Goal: Task Accomplishment & Management: Manage account settings

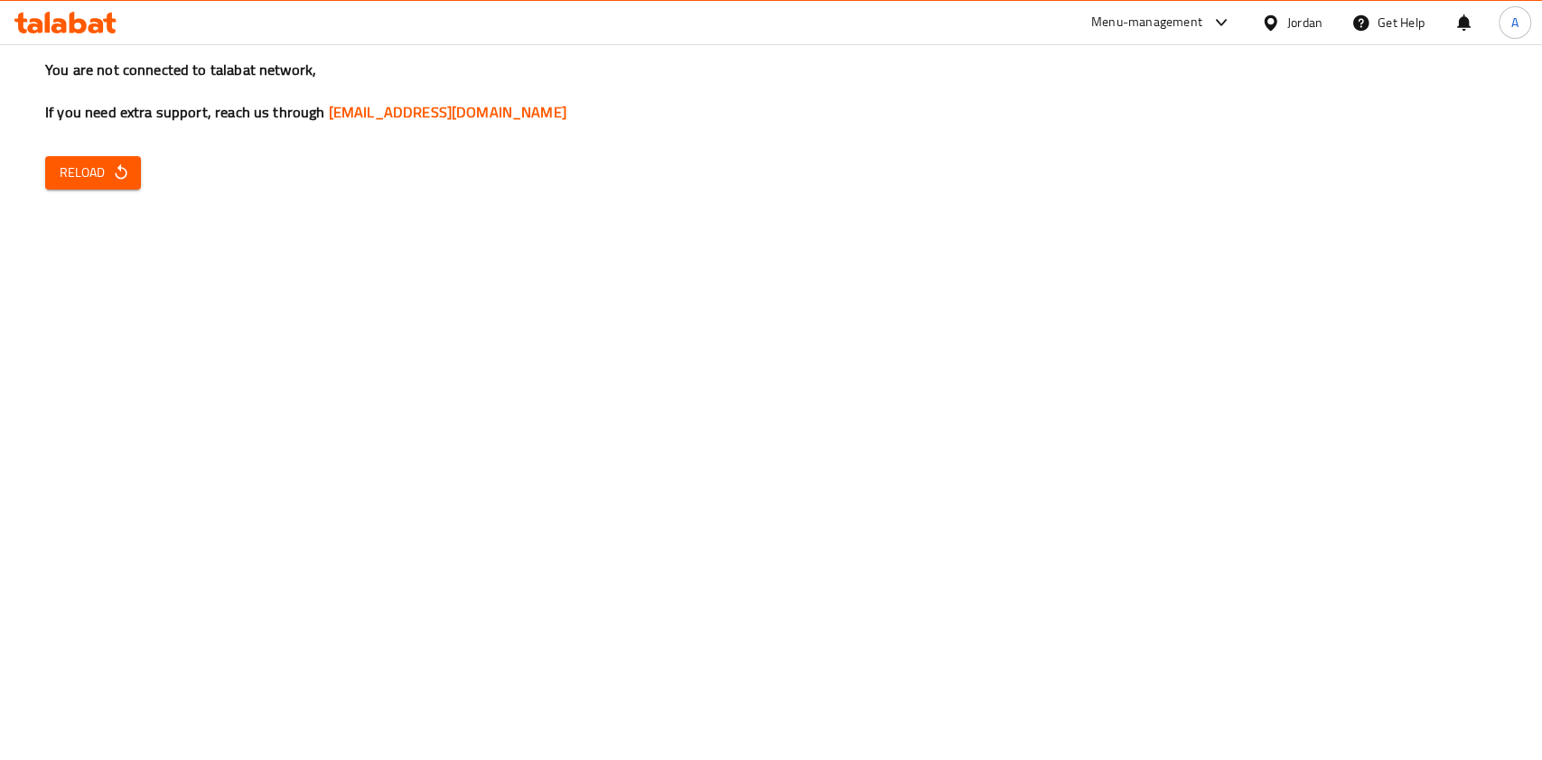
click at [58, 175] on button "Reload" at bounding box center [93, 172] width 96 height 33
drag, startPoint x: 1360, startPoint y: 566, endPoint x: 975, endPoint y: -146, distance: 809.8
click at [975, 0] on html "​ Menu-management Jordan Get Help A Restaurants Management Branches Search Bran…" at bounding box center [771, 380] width 1542 height 760
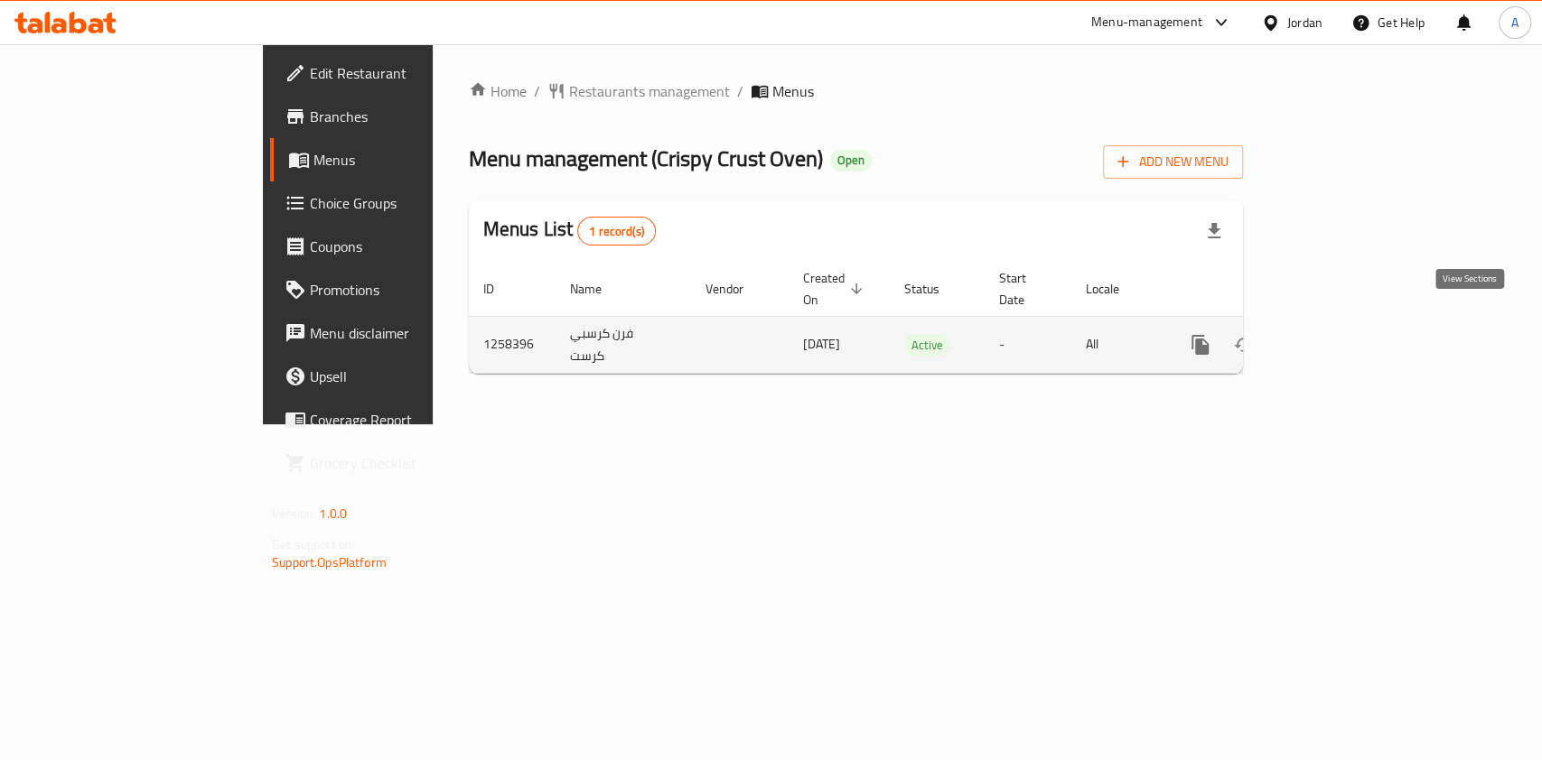
click at [1341, 334] on icon "enhanced table" at bounding box center [1330, 345] width 22 height 22
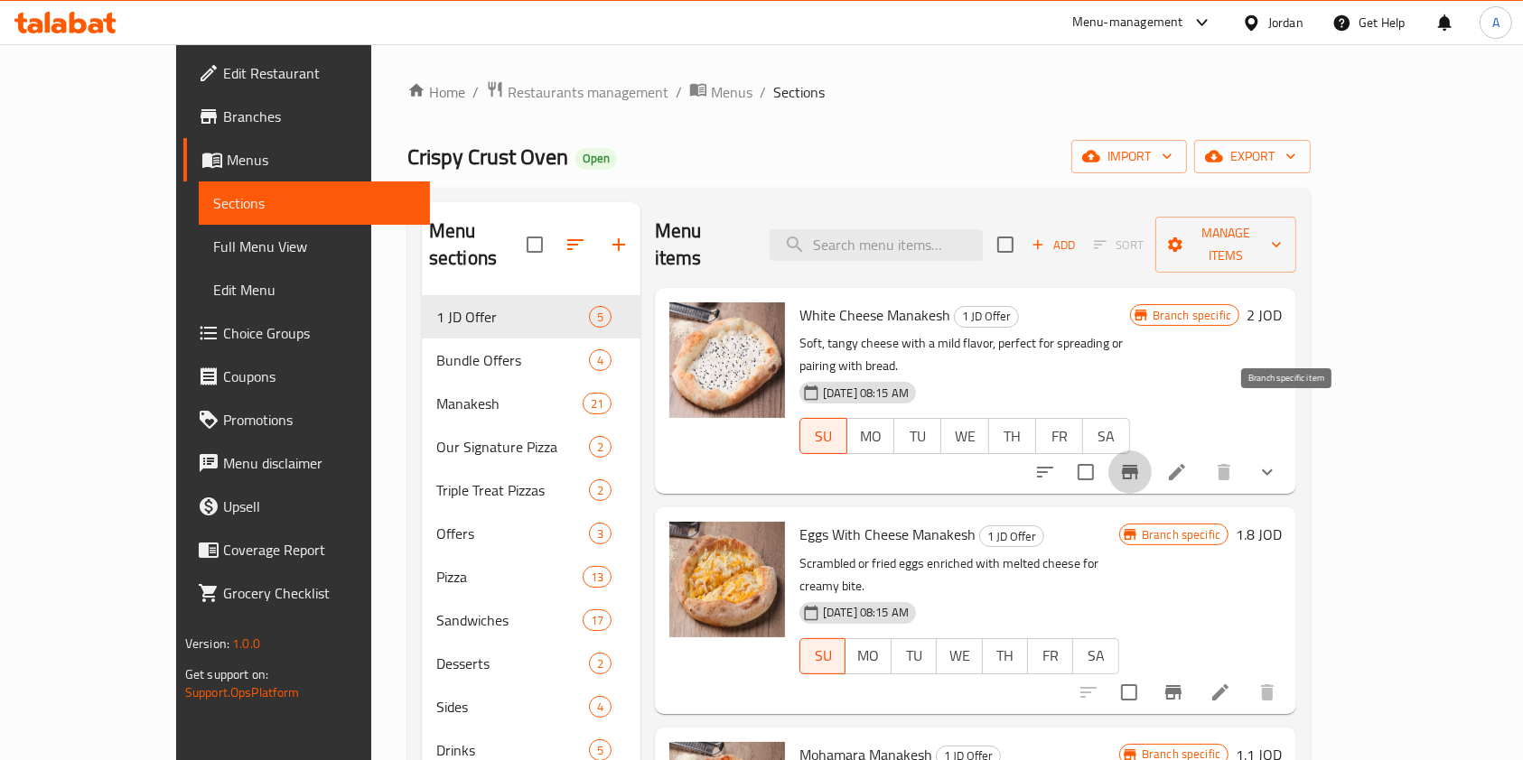
click at [1138, 465] on icon "Branch-specific-item" at bounding box center [1130, 472] width 16 height 14
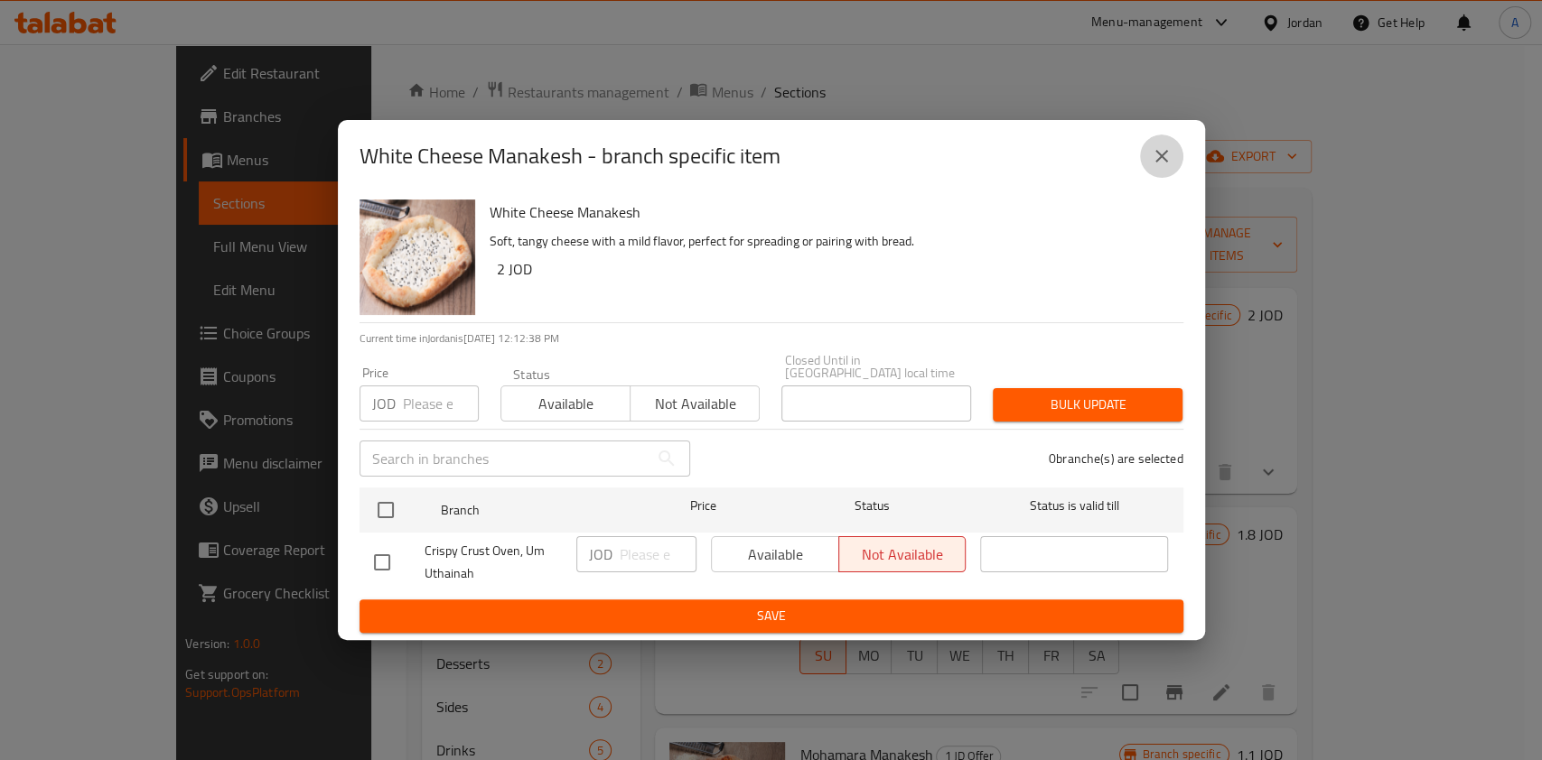
click at [1157, 160] on icon "close" at bounding box center [1161, 156] width 13 height 13
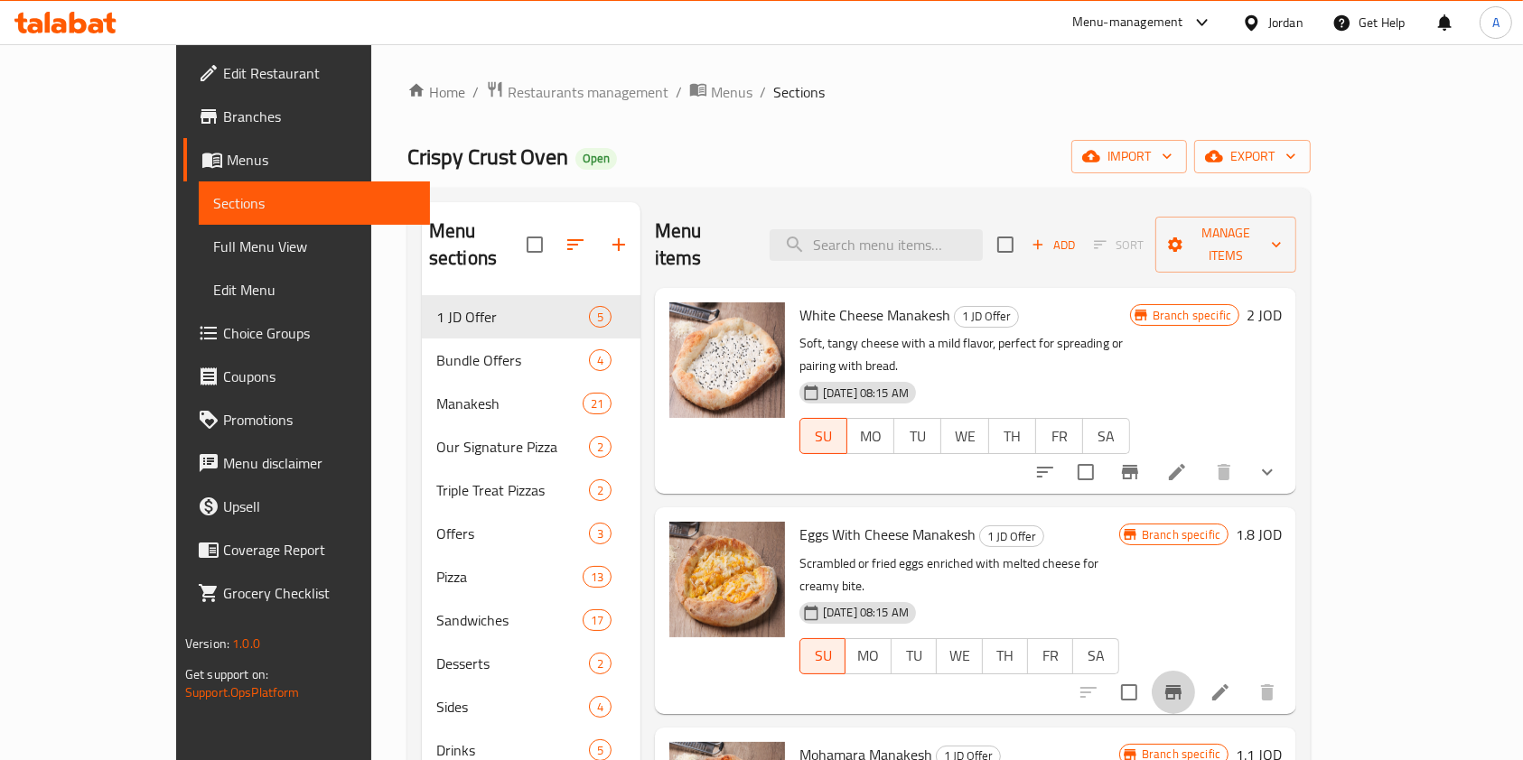
click at [1181, 685] on icon "Branch-specific-item" at bounding box center [1173, 692] width 16 height 14
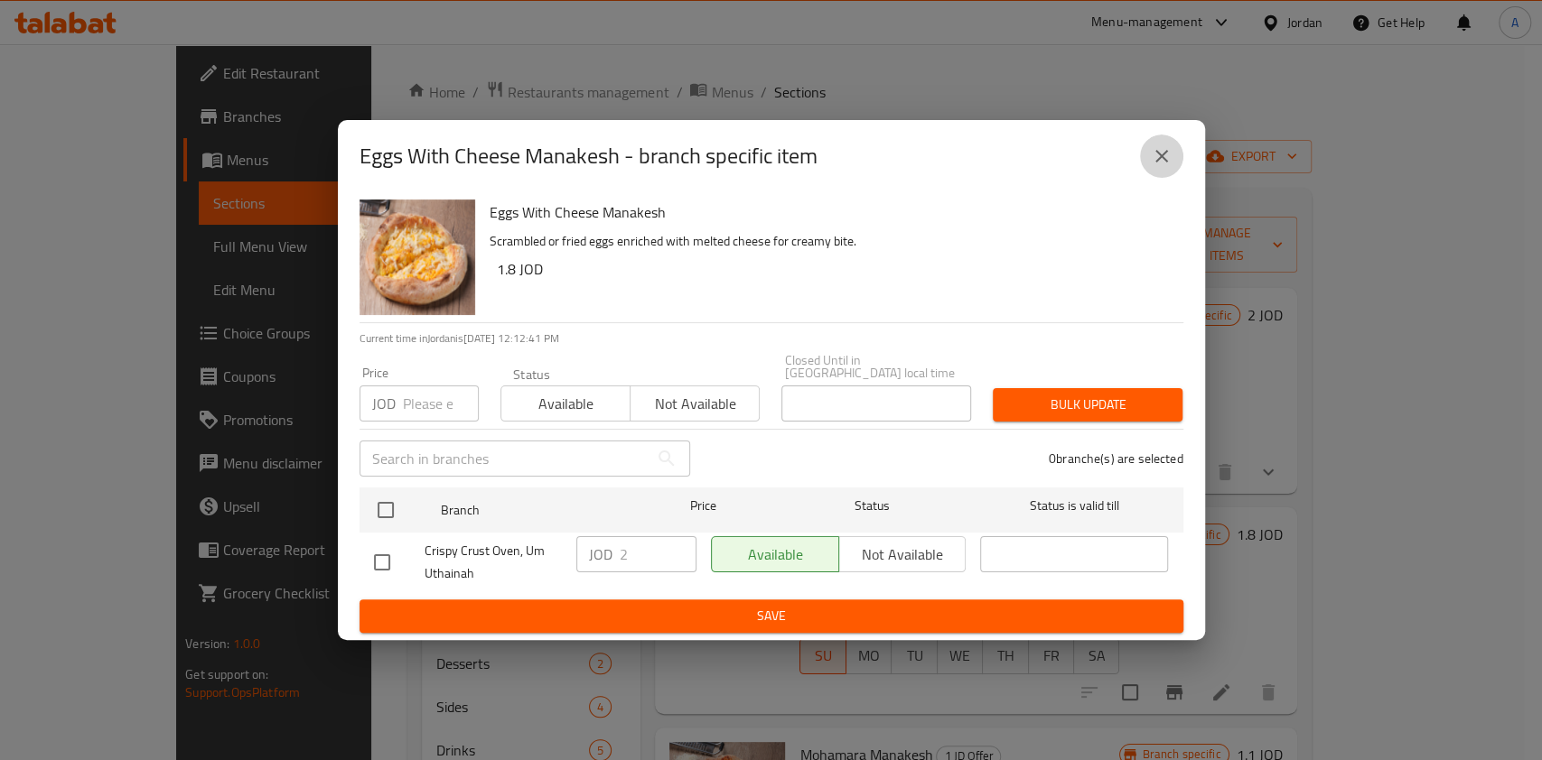
click at [1172, 159] on button "close" at bounding box center [1161, 156] width 43 height 43
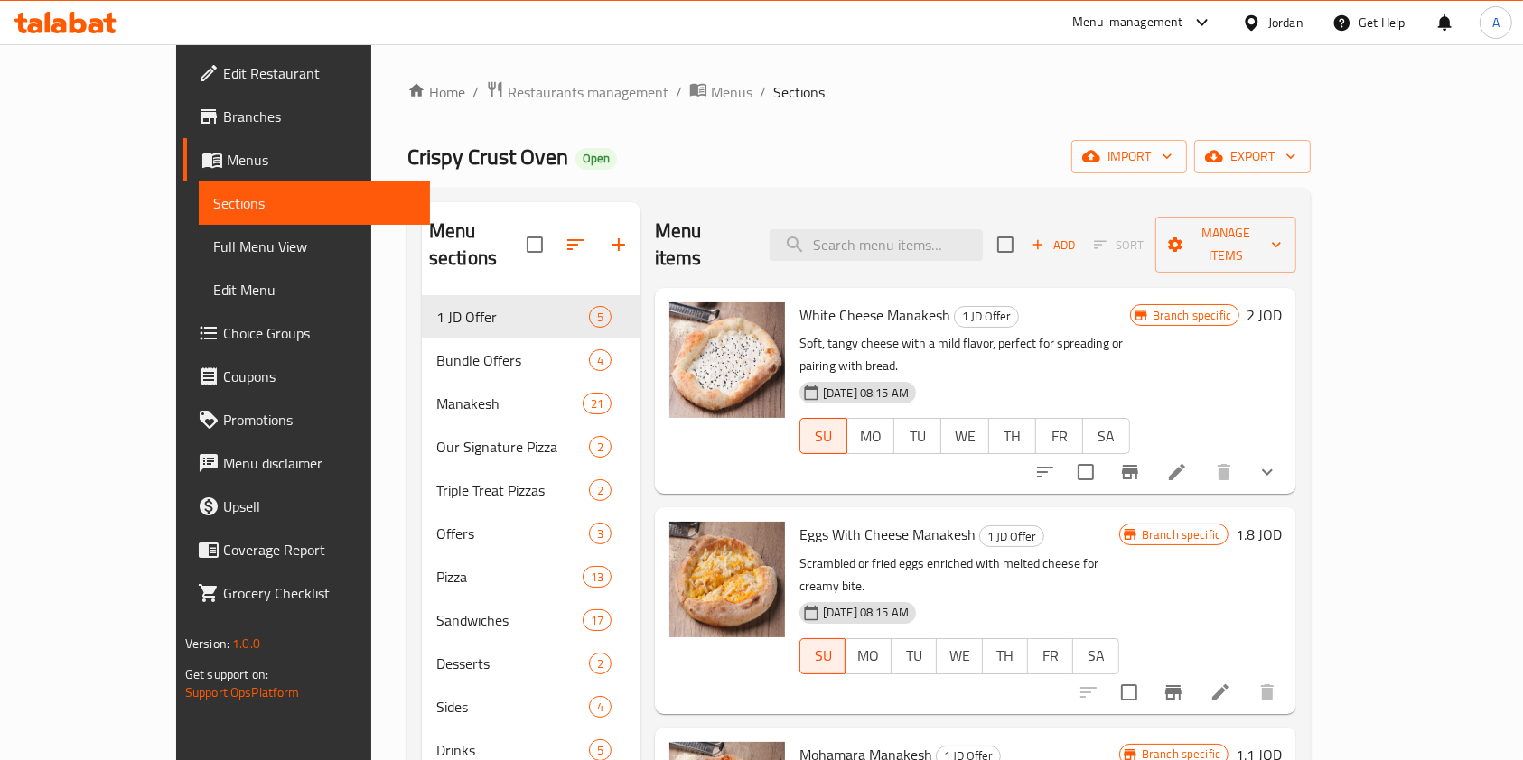
scroll to position [271, 0]
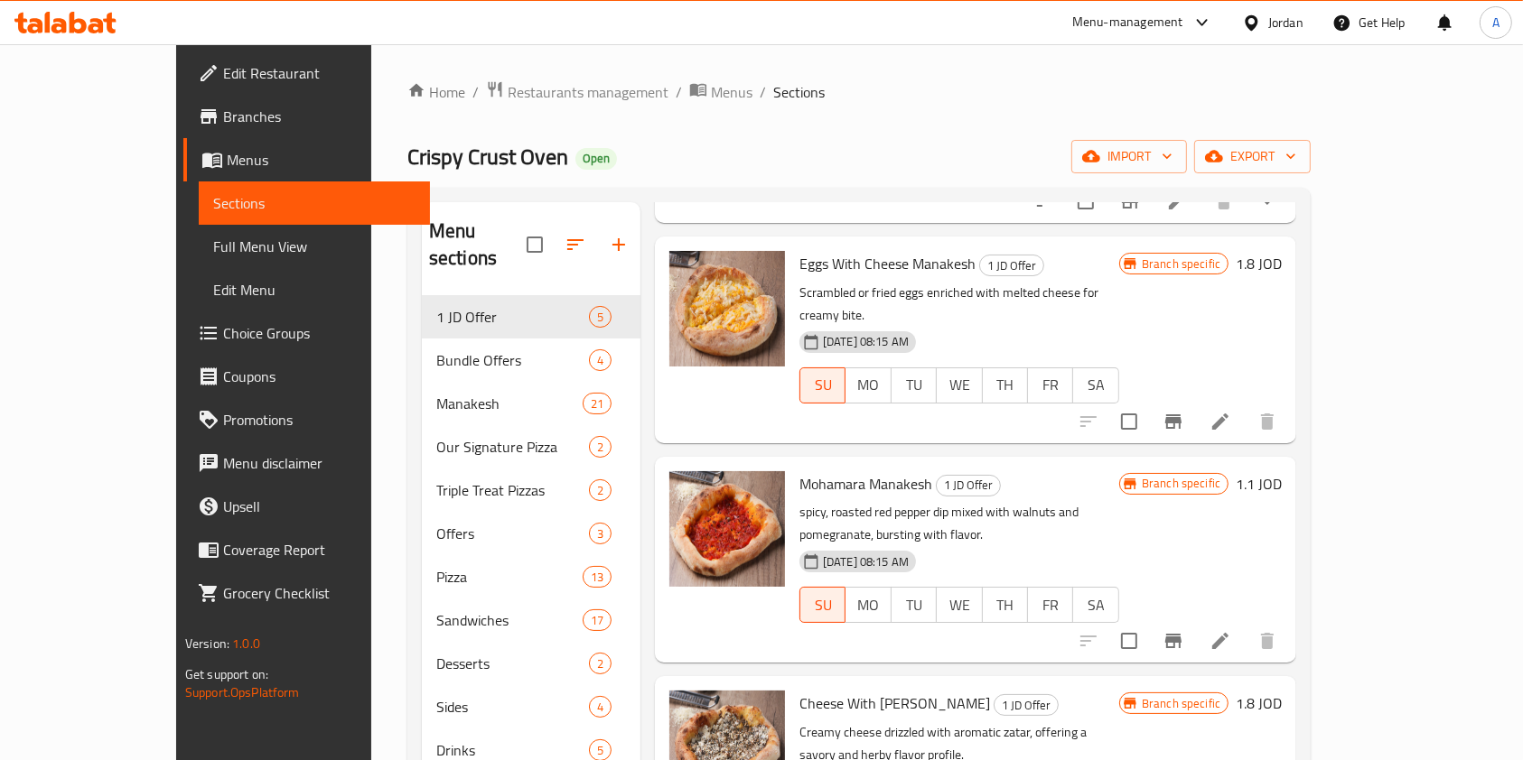
click at [1181, 634] on icon "Branch-specific-item" at bounding box center [1173, 641] width 16 height 14
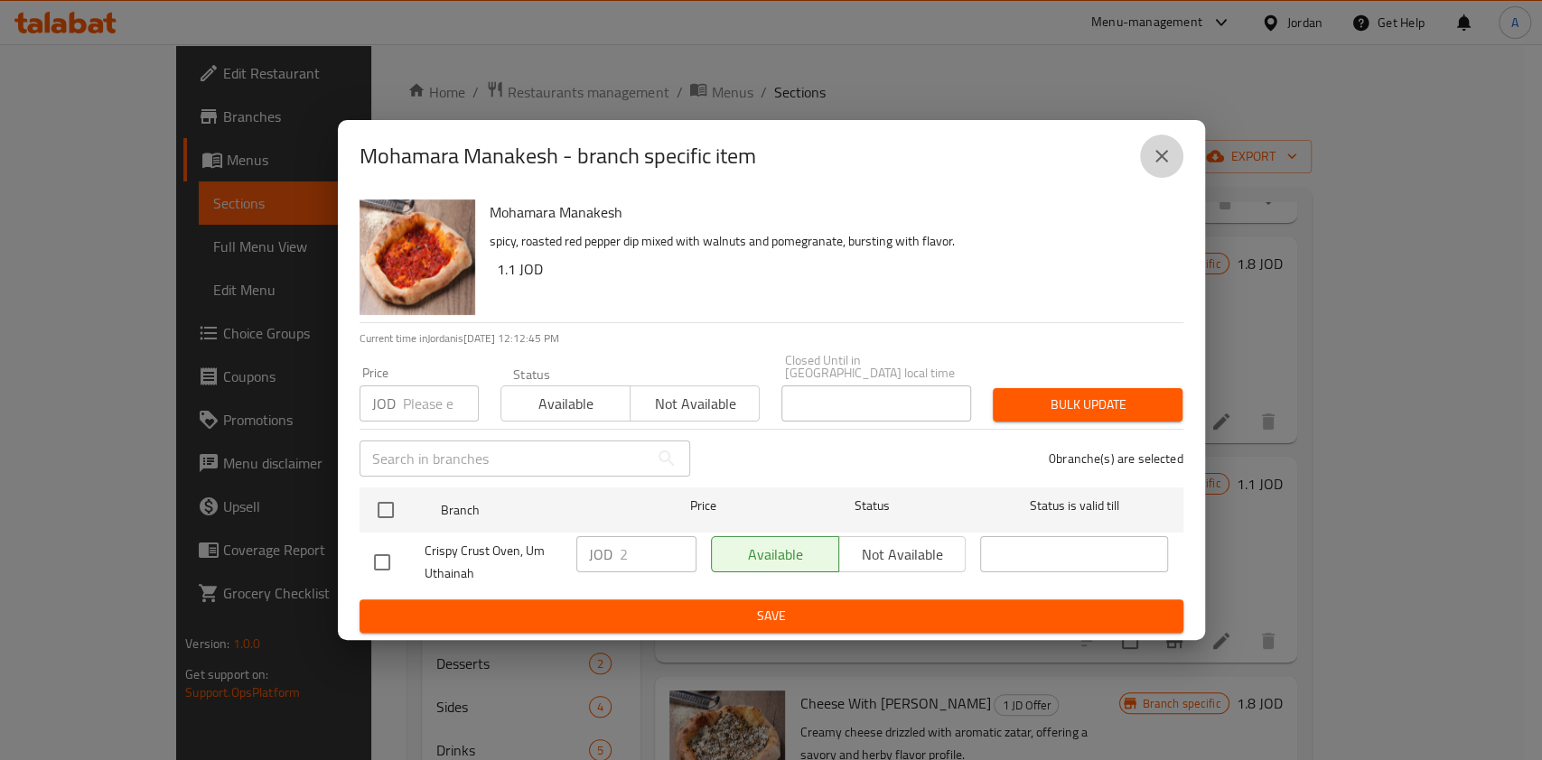
click at [1162, 160] on icon "close" at bounding box center [1161, 156] width 13 height 13
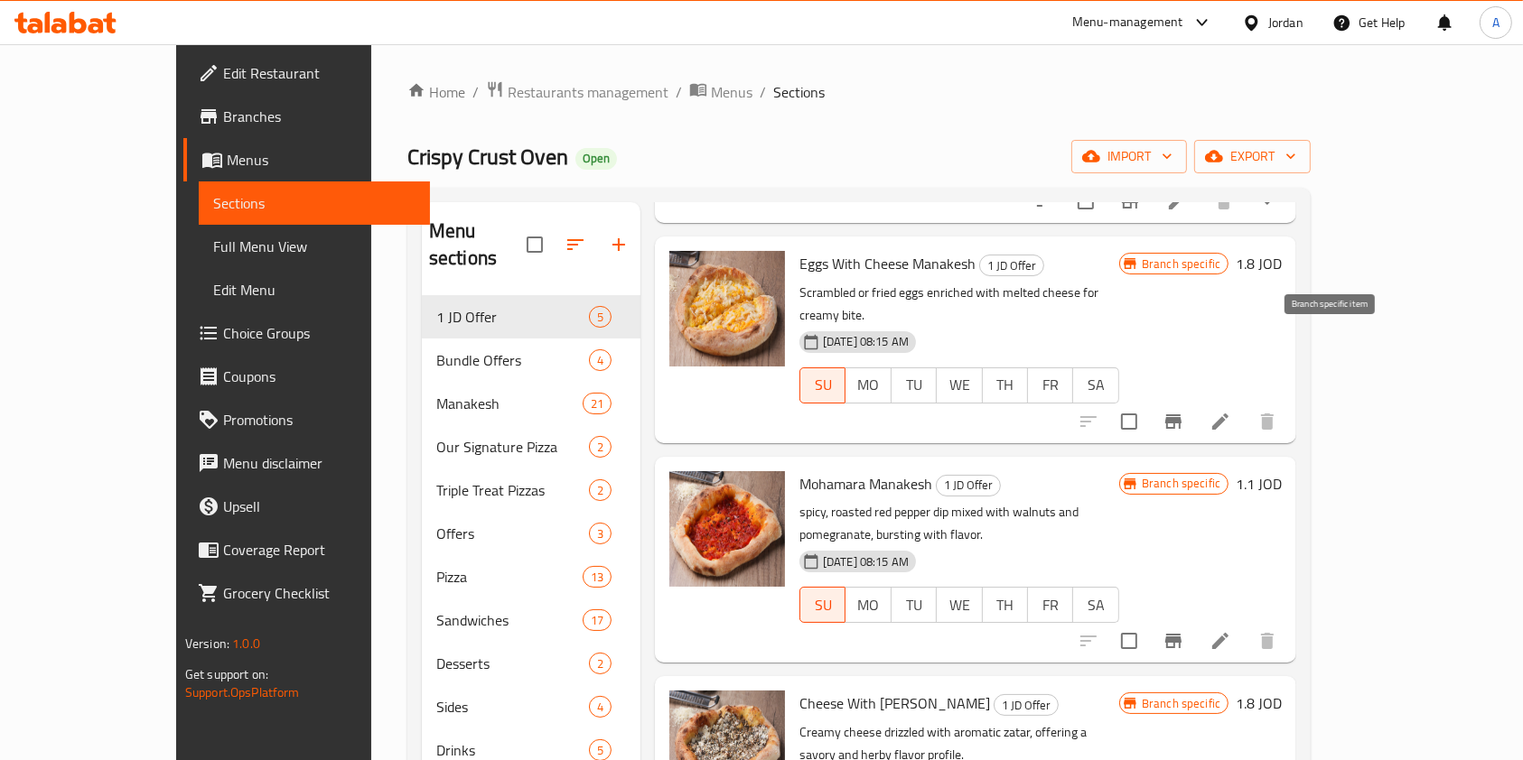
click at [1181, 415] on icon "Branch-specific-item" at bounding box center [1173, 422] width 16 height 14
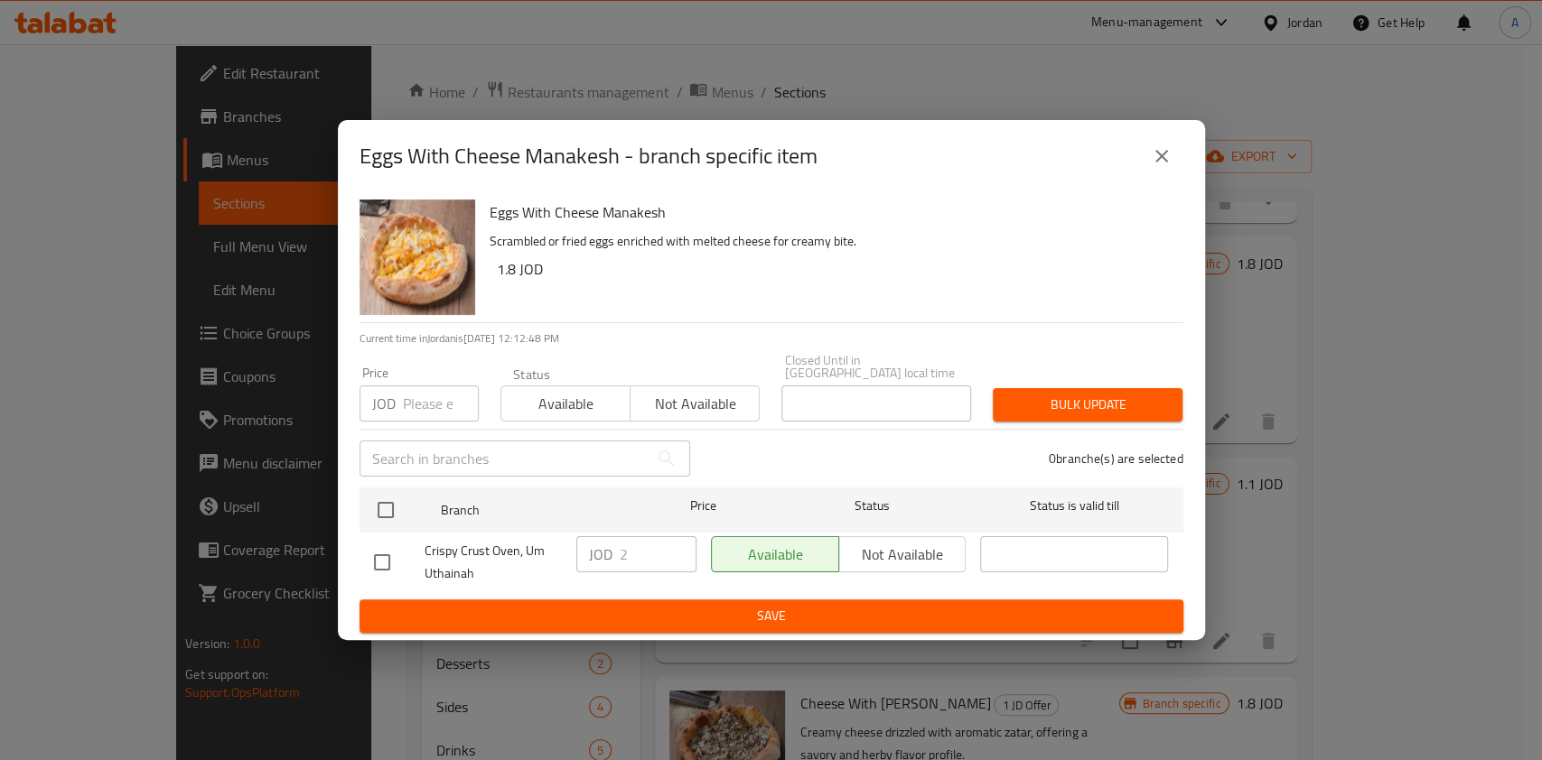
click at [1171, 137] on div "Eggs With Cheese Manakesh - branch specific item" at bounding box center [771, 156] width 867 height 72
click at [1167, 151] on icon "close" at bounding box center [1162, 156] width 22 height 22
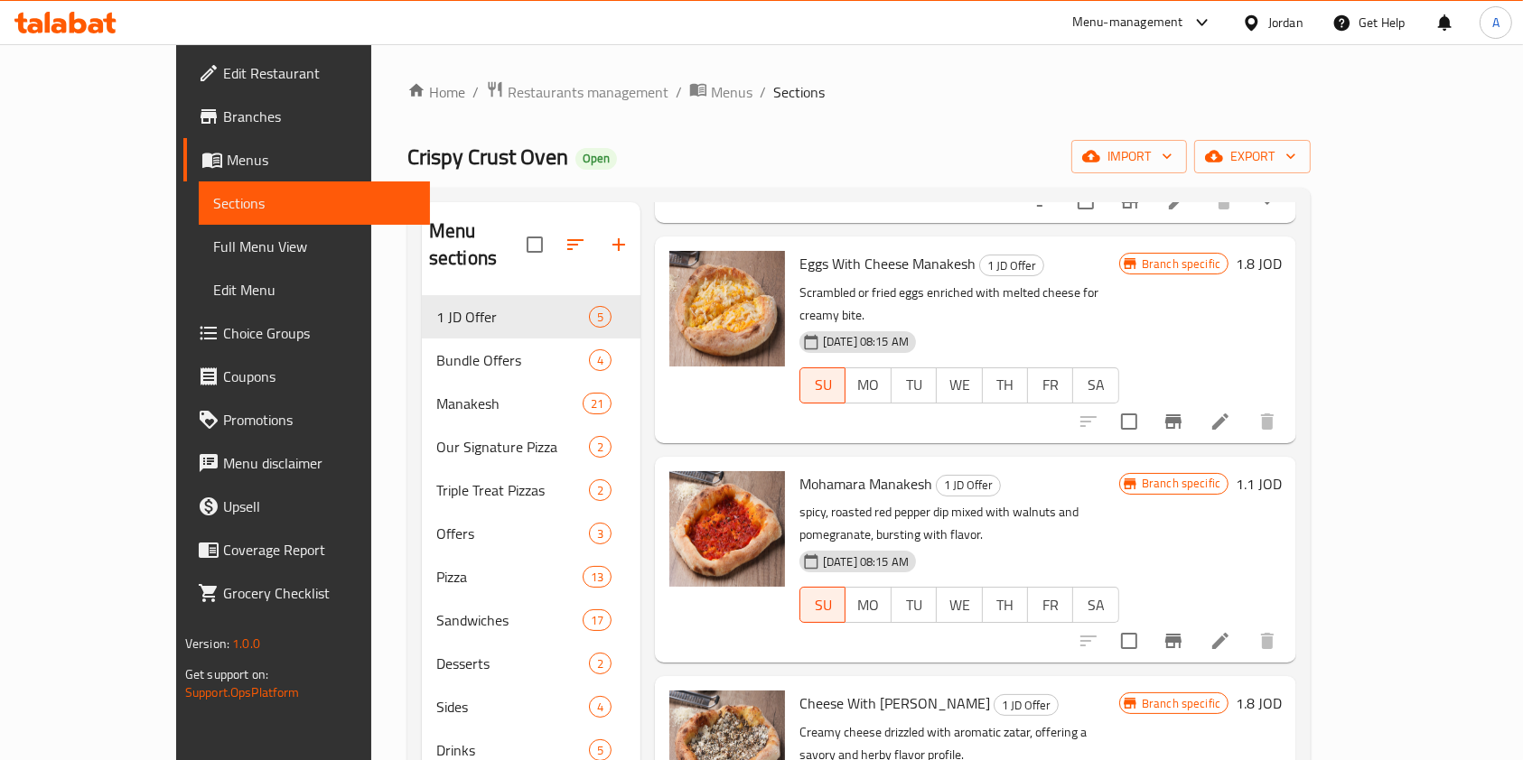
scroll to position [253, 0]
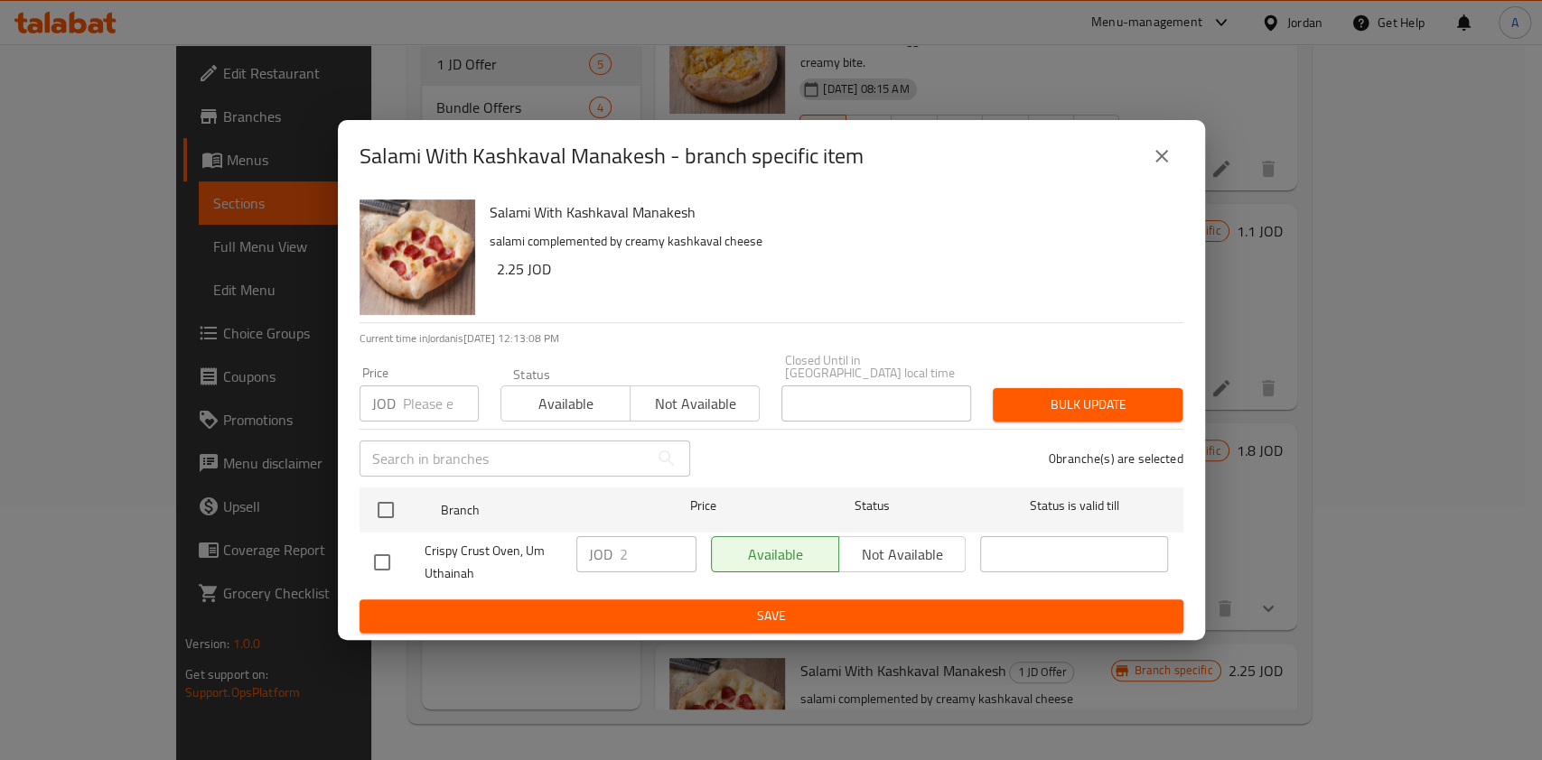
click at [1167, 163] on icon "close" at bounding box center [1162, 156] width 22 height 22
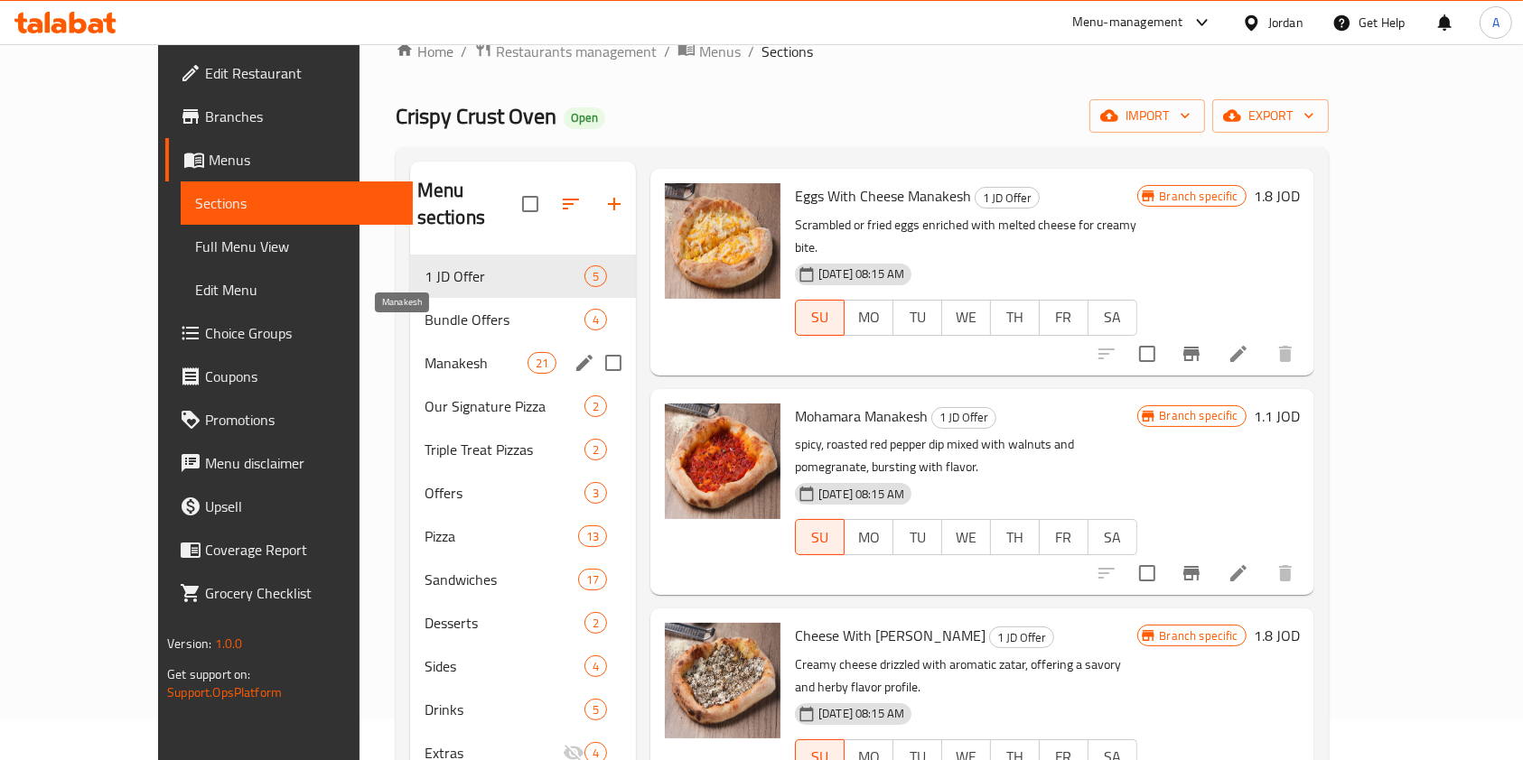
scroll to position [33, 0]
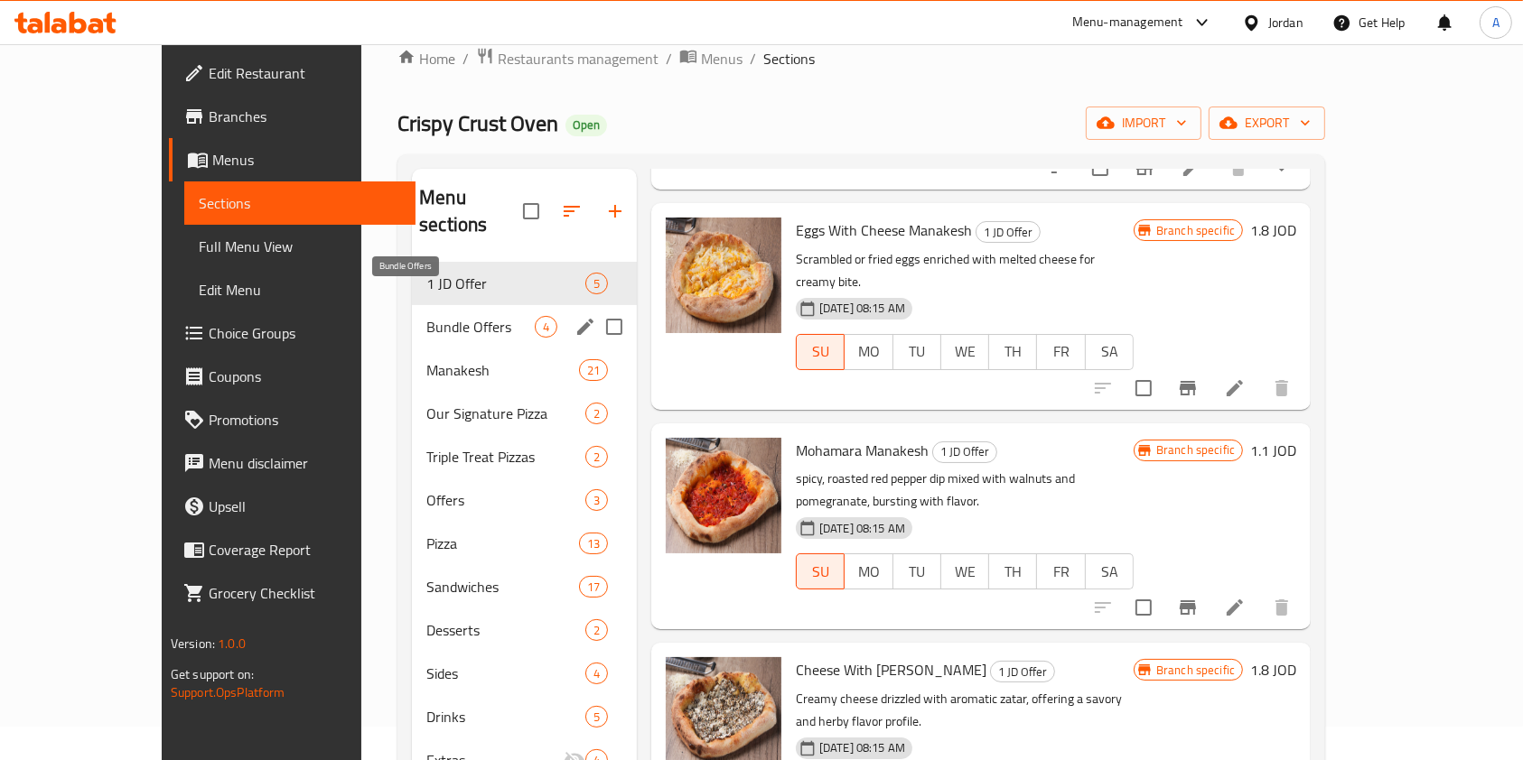
click at [426, 316] on span "Bundle Offers" at bounding box center [480, 327] width 108 height 22
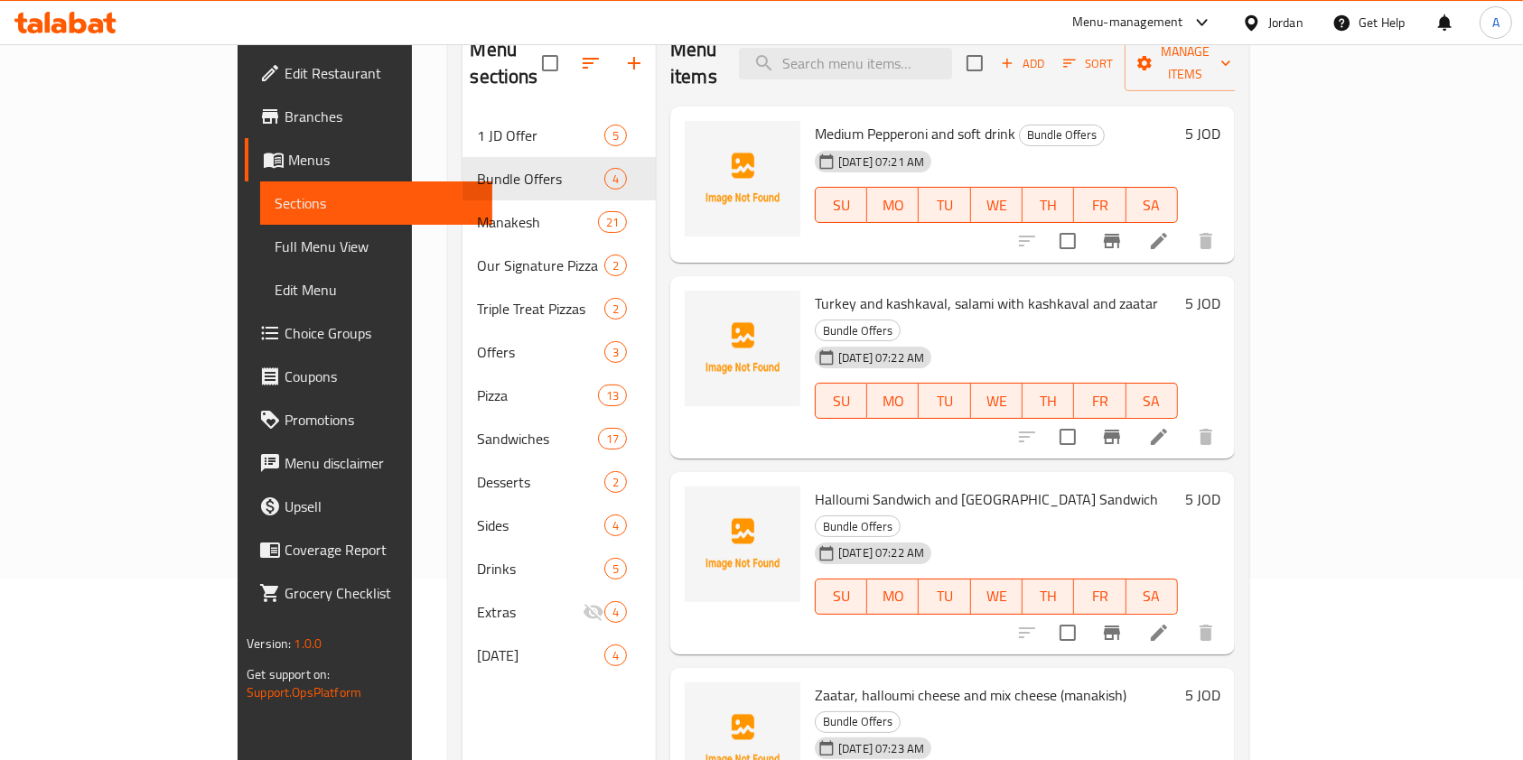
scroll to position [253, 0]
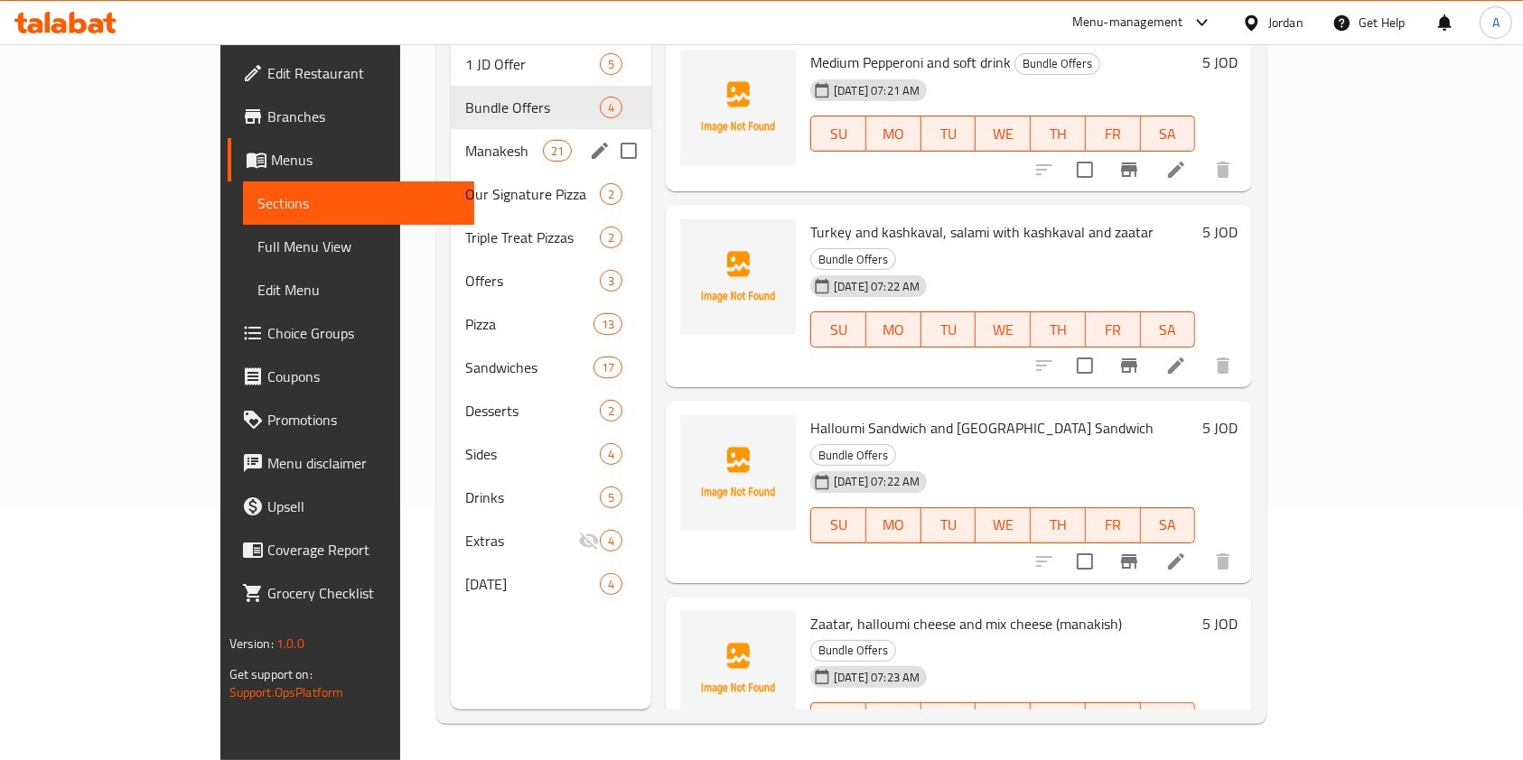
click at [451, 137] on div "Manakesh 21" at bounding box center [551, 150] width 200 height 43
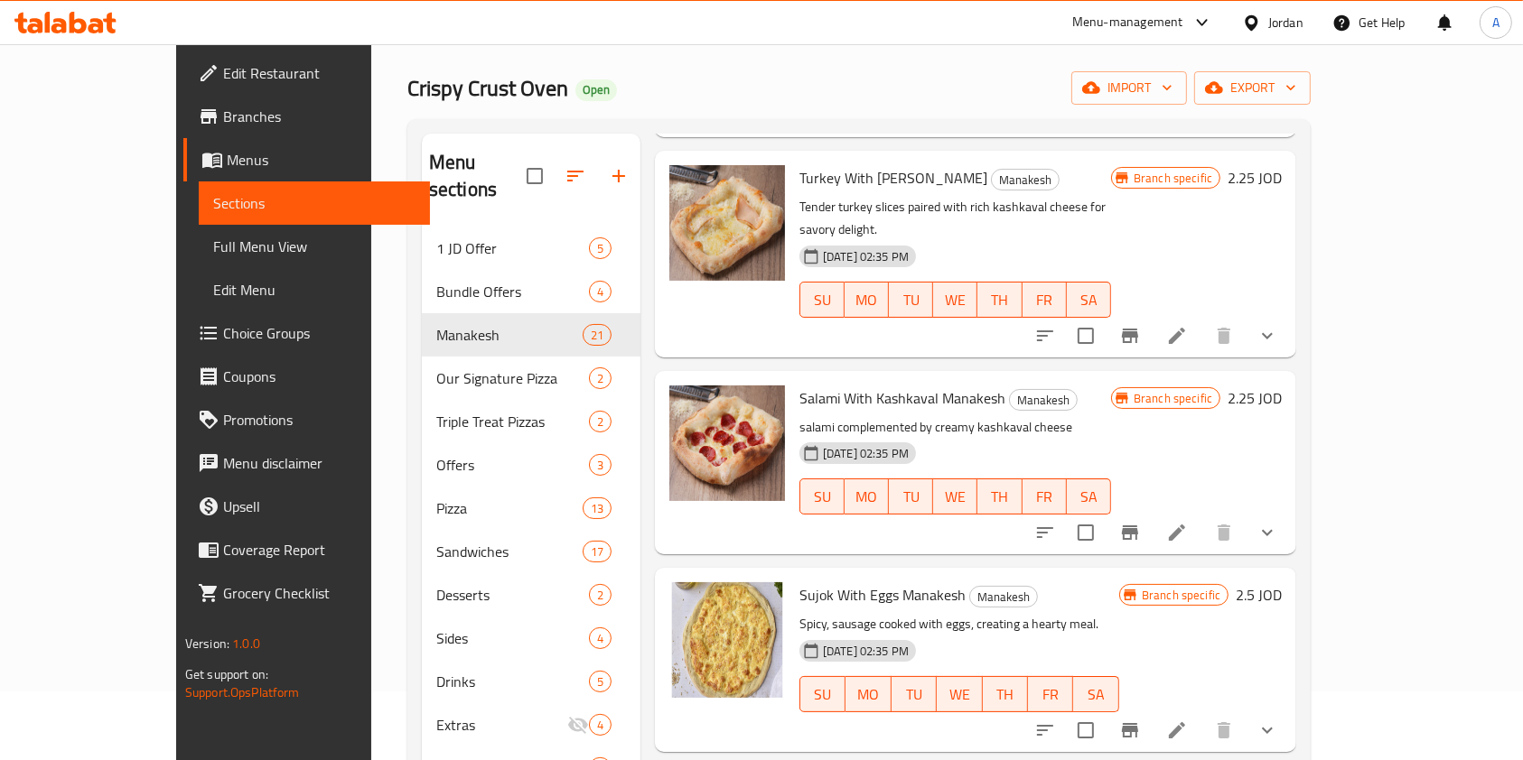
scroll to position [253, 0]
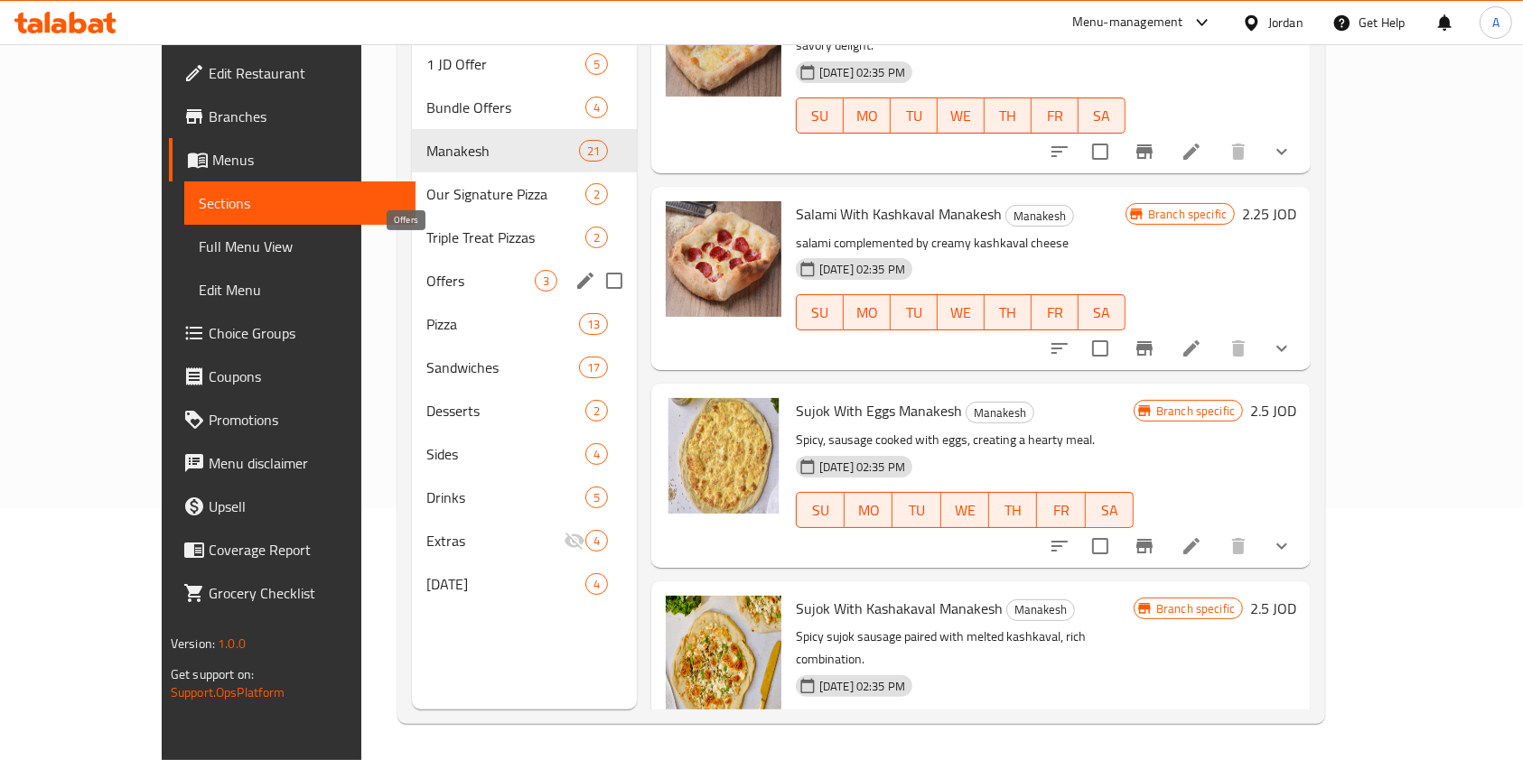
click at [426, 270] on span "Offers" at bounding box center [480, 281] width 108 height 22
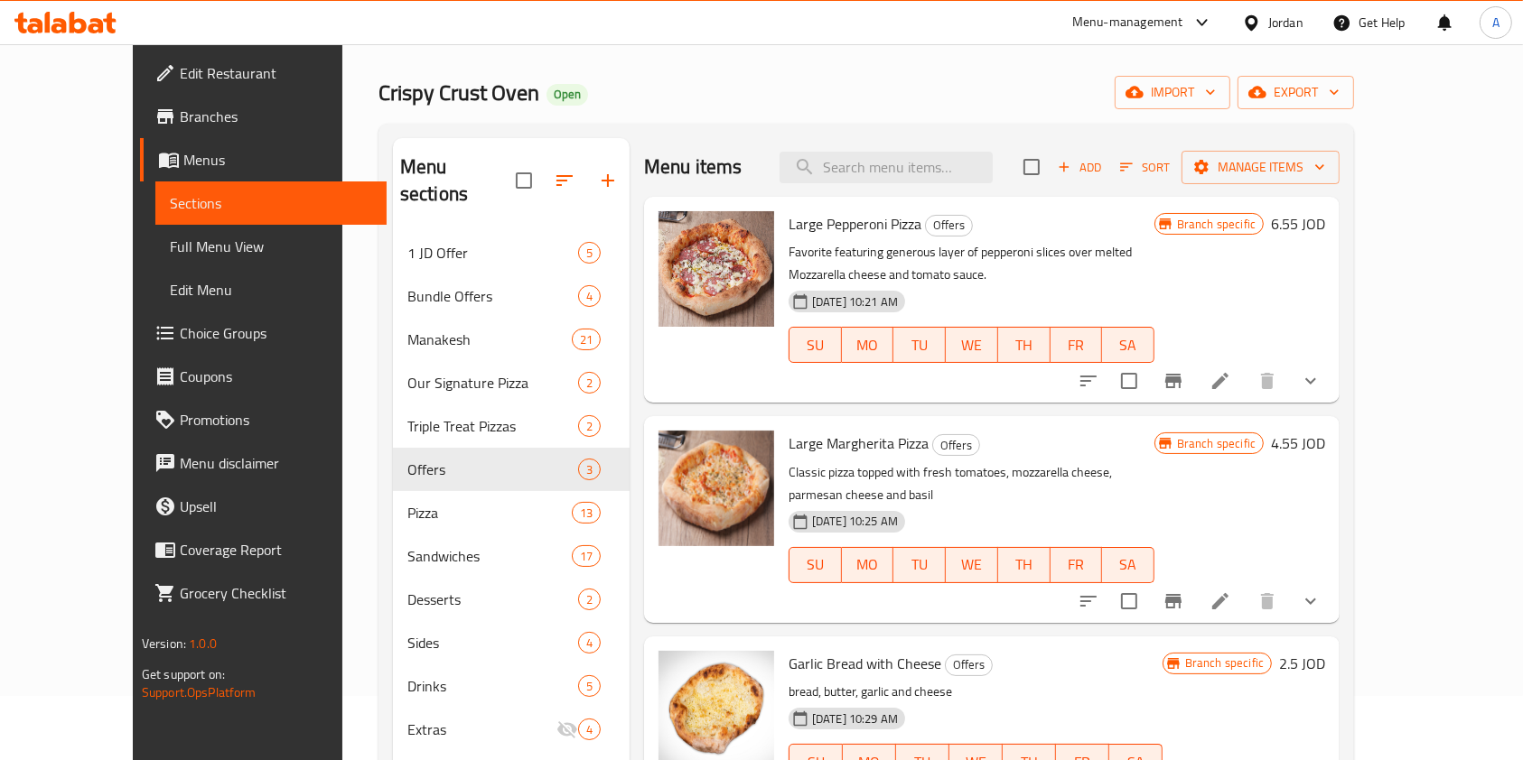
scroll to position [48, 0]
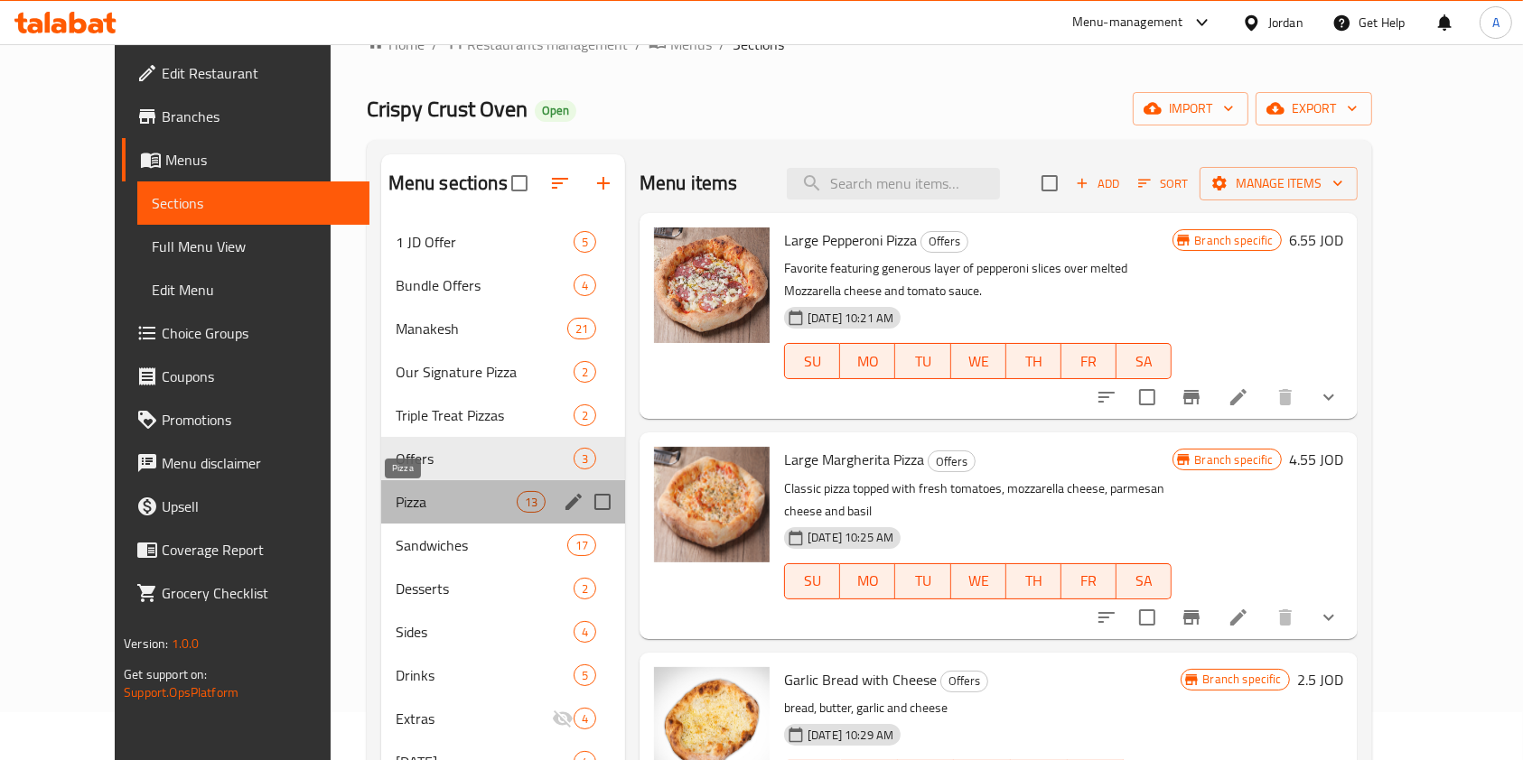
click at [396, 504] on span "Pizza" at bounding box center [456, 502] width 121 height 22
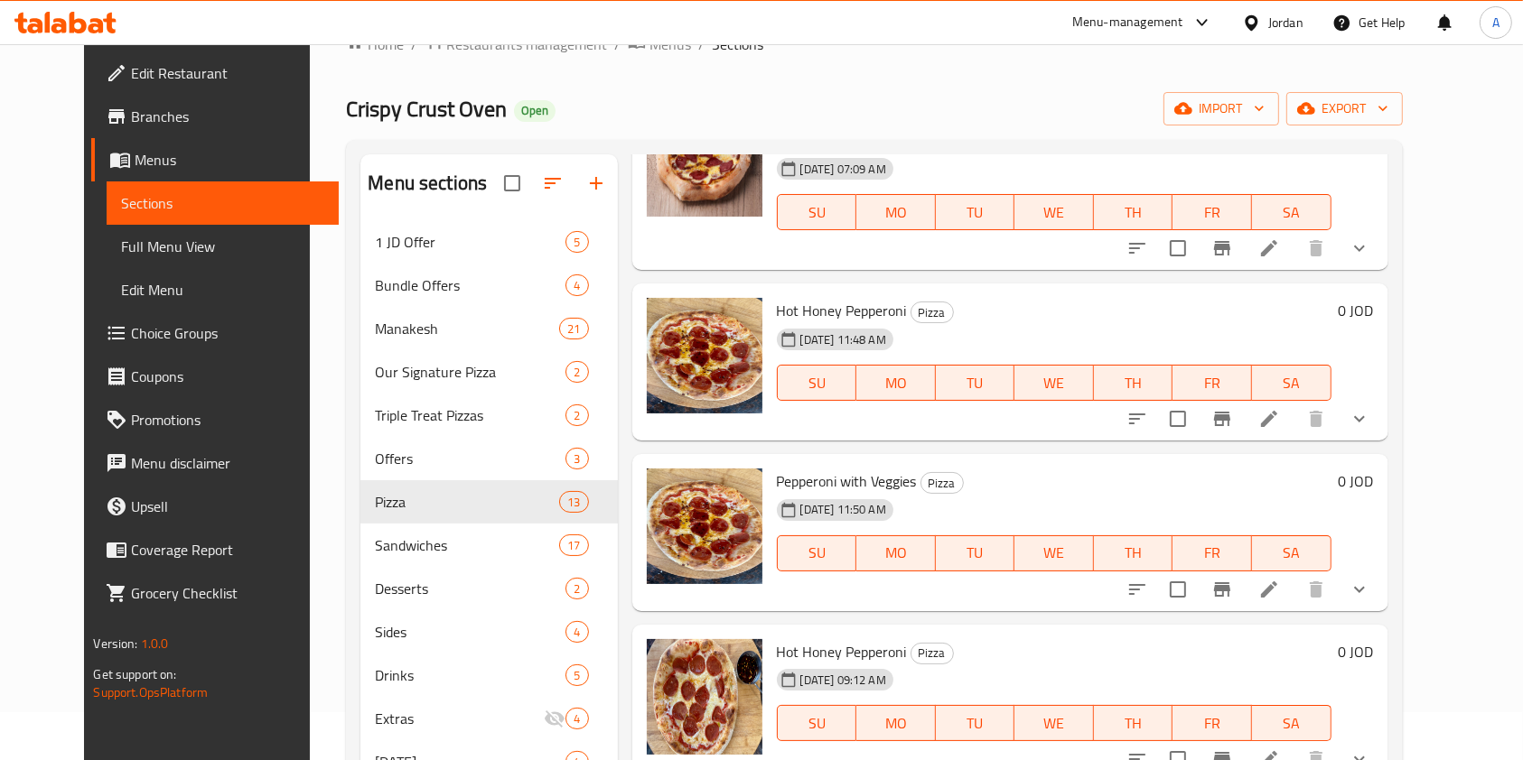
scroll to position [124, 0]
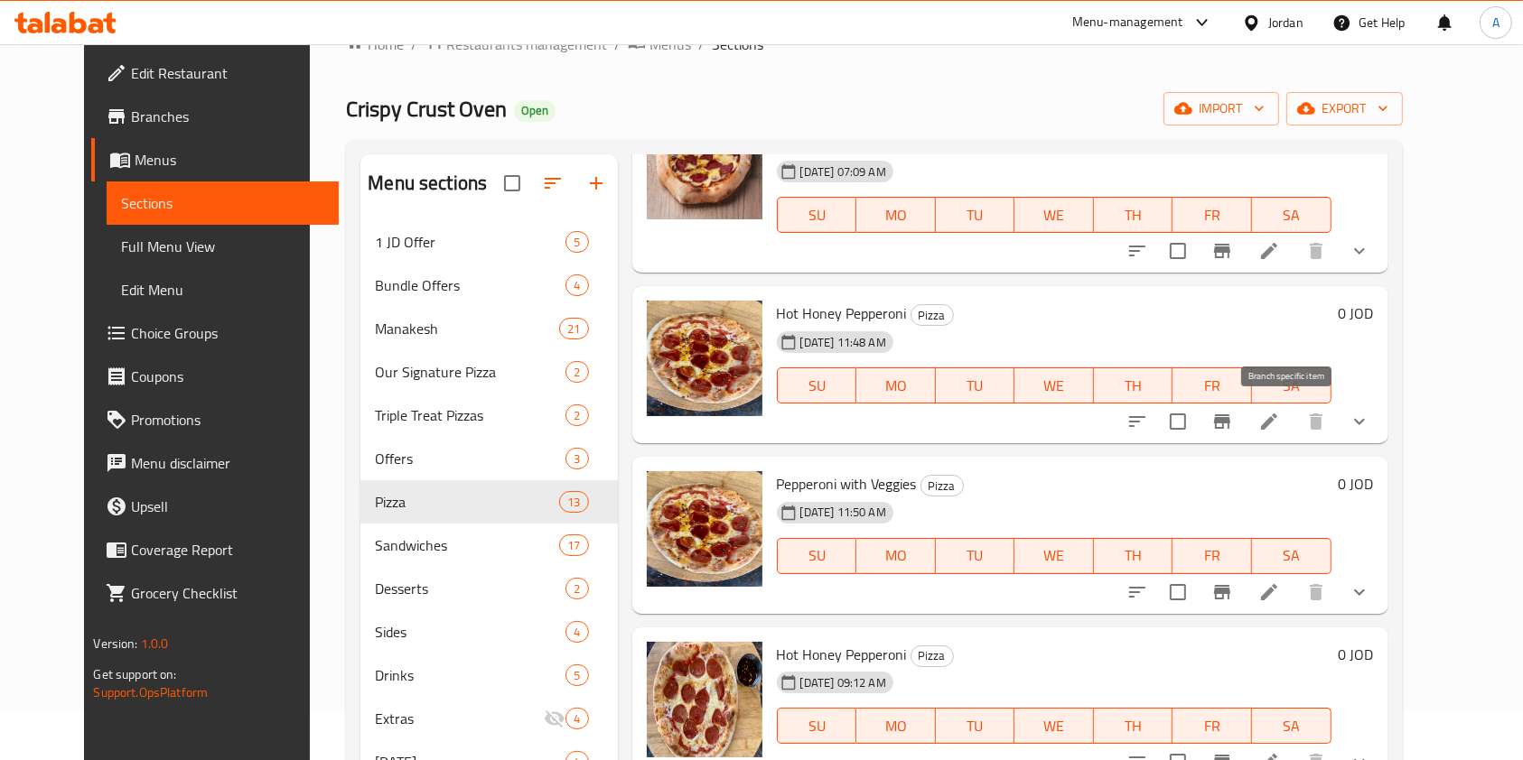
click at [1230, 422] on icon "Branch-specific-item" at bounding box center [1222, 422] width 16 height 14
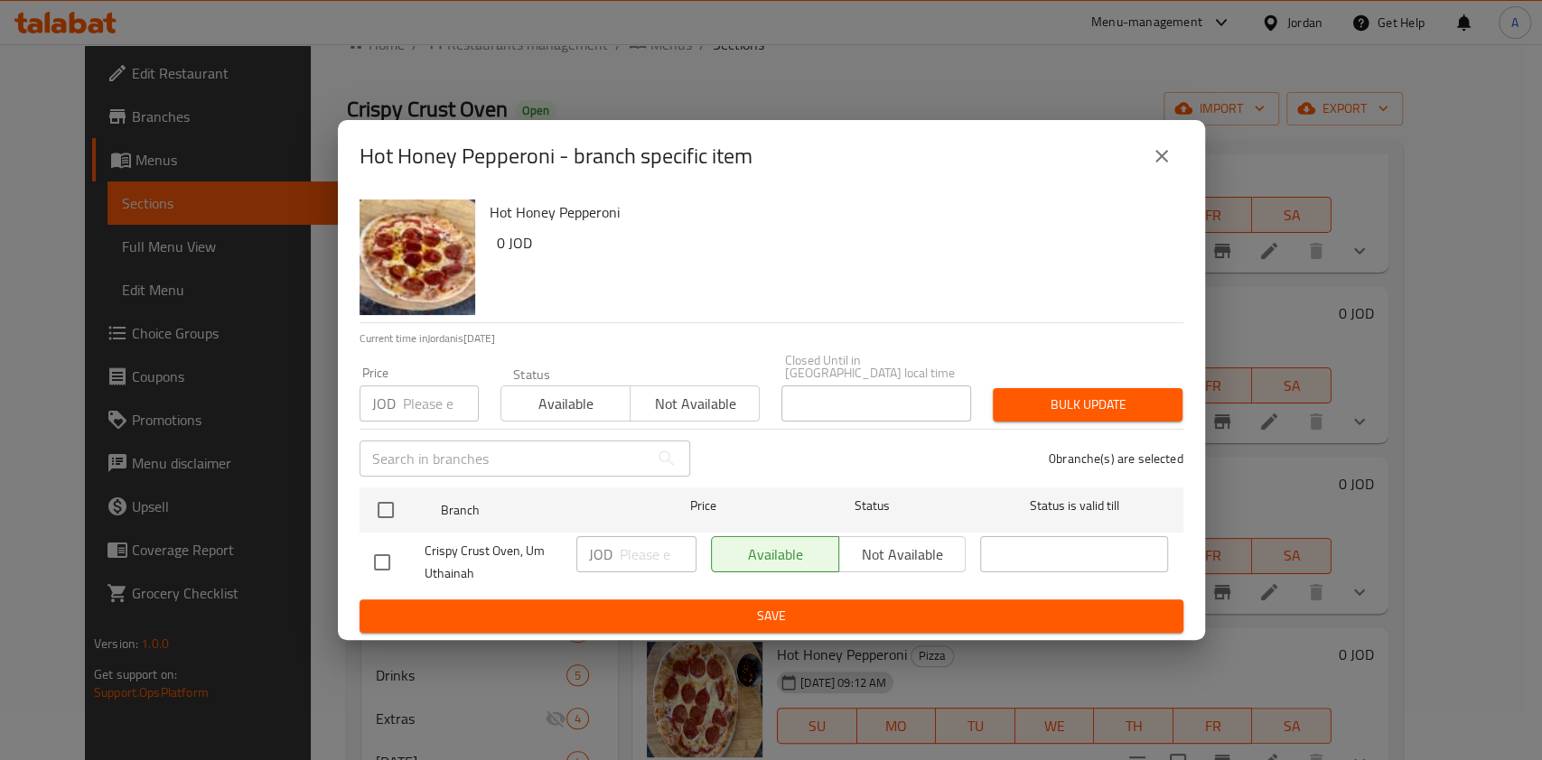
click at [1173, 163] on button "close" at bounding box center [1161, 156] width 43 height 43
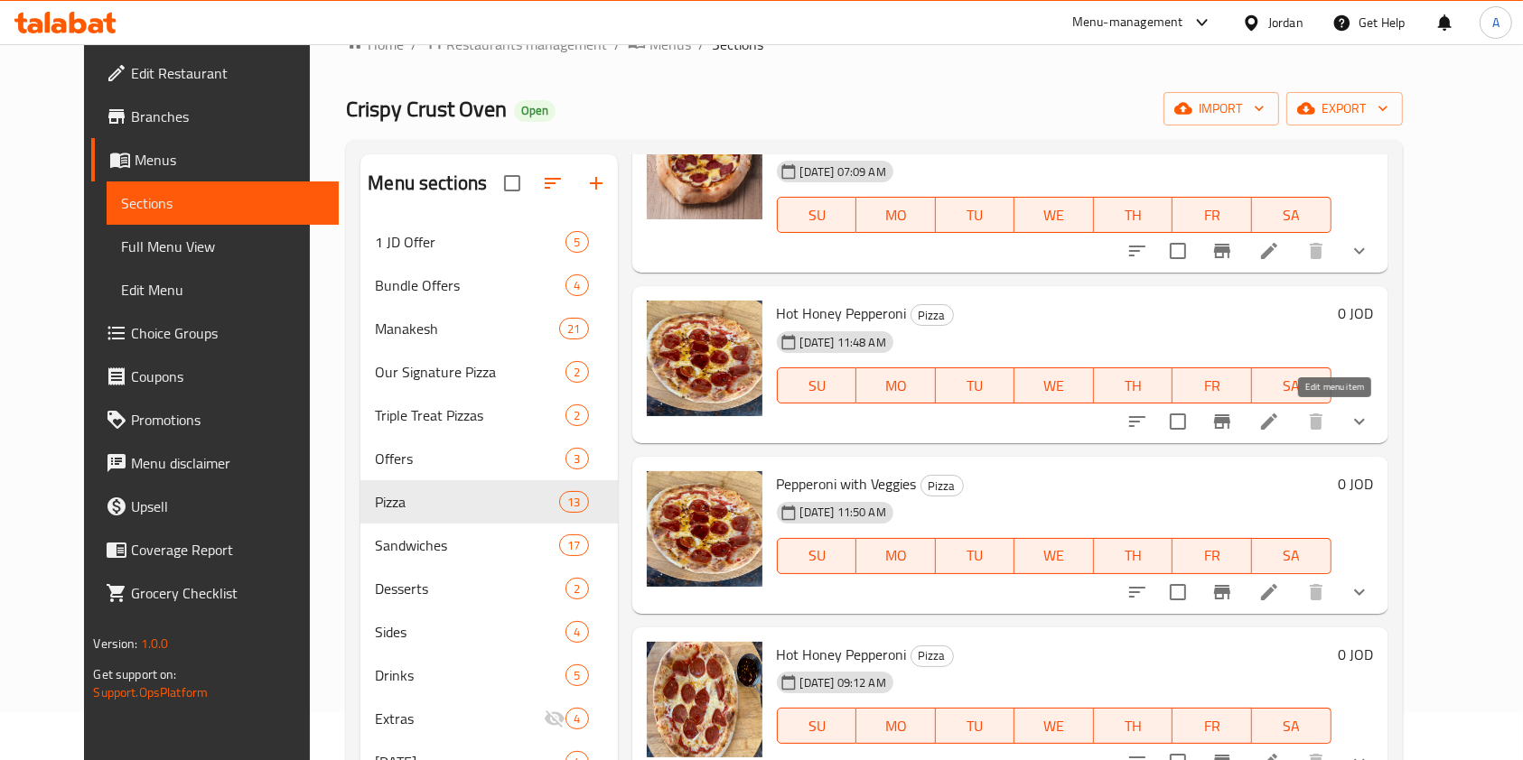
click at [1280, 424] on icon at bounding box center [1269, 422] width 22 height 22
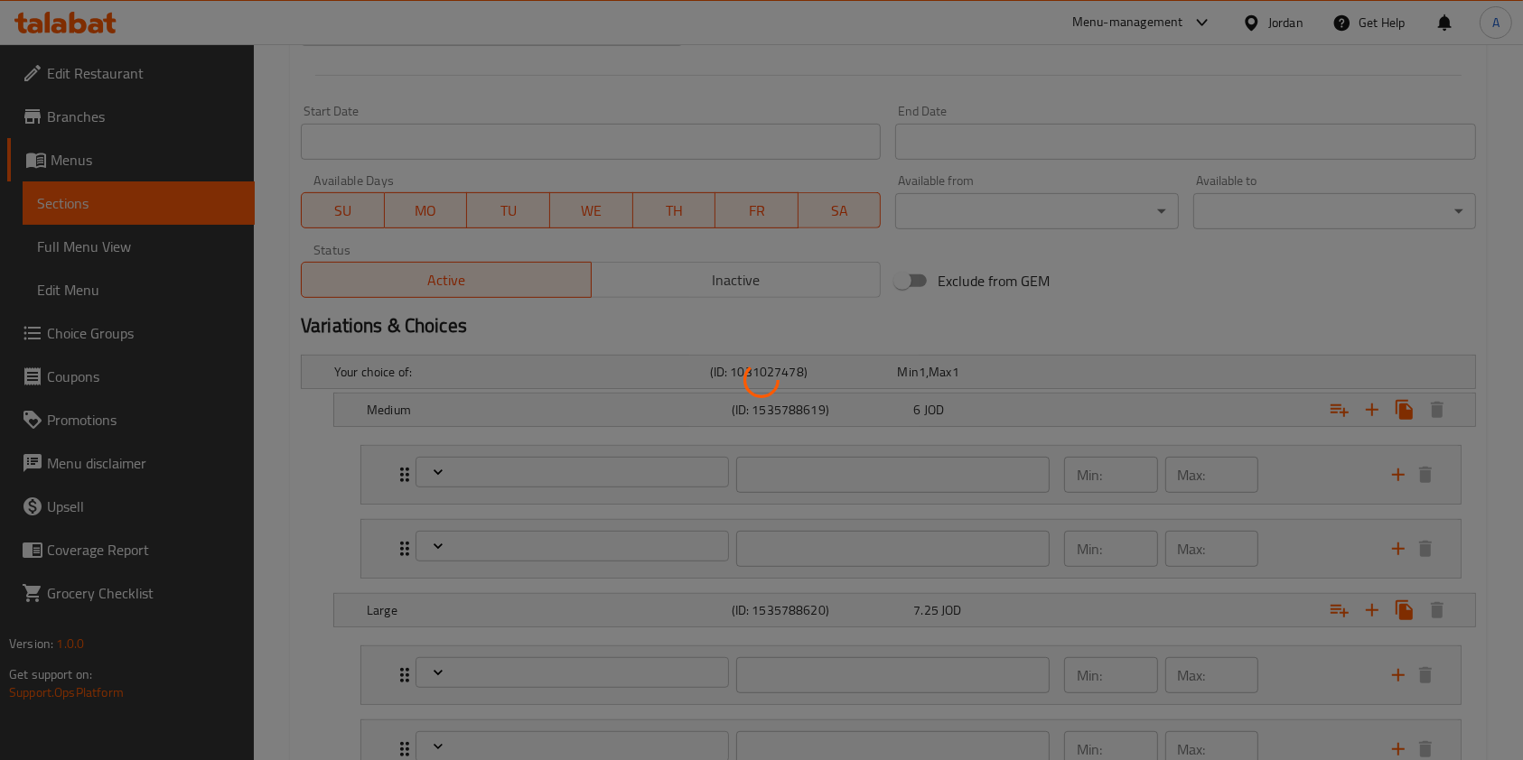
type input "اضافة موزاريلا"
type input "0"
type input "1"
type input "اضافة بيبيروني"
type input "0"
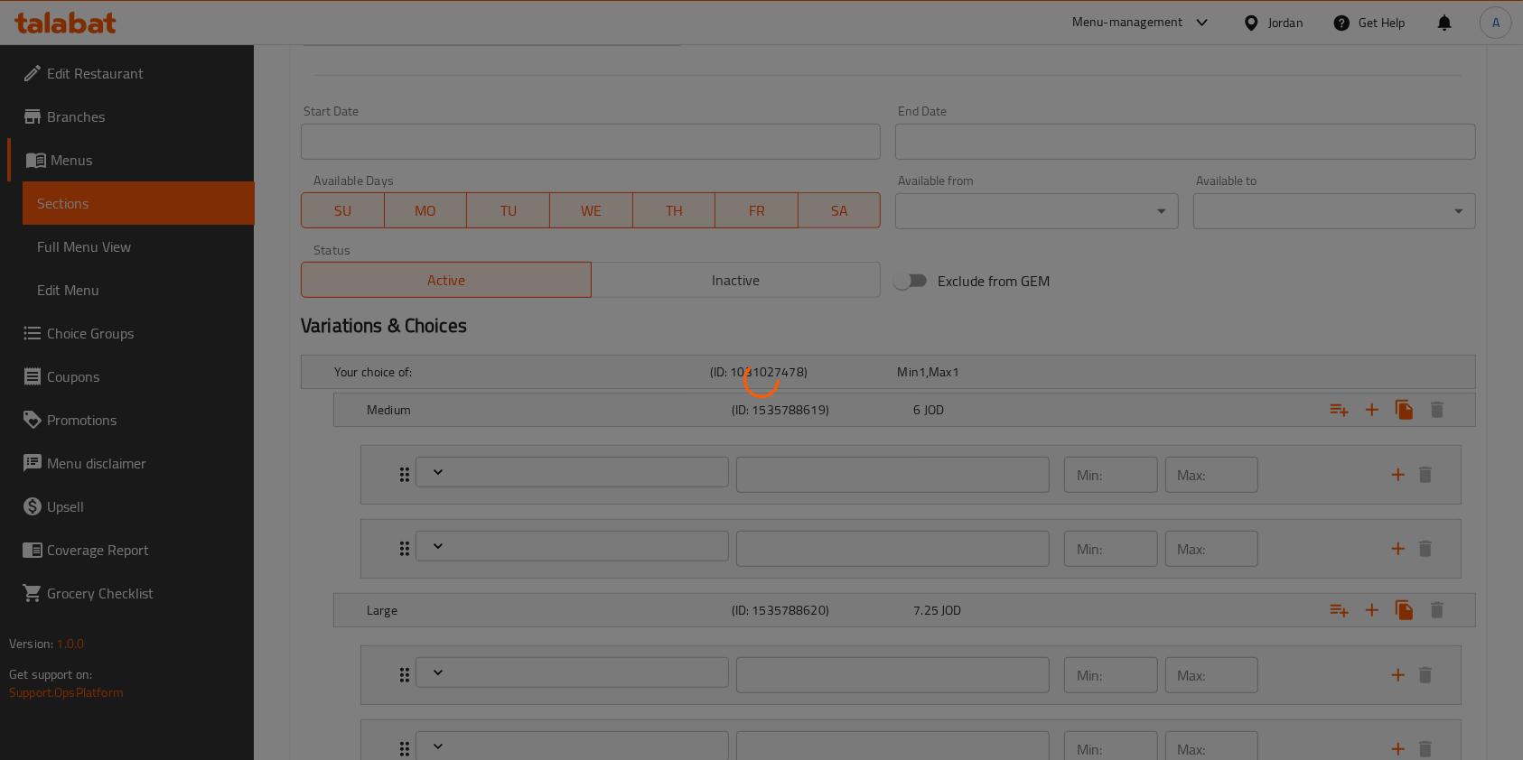
type input "1"
type input "اضافة موزاريلا"
type input "0"
type input "1"
type input "اضافة بيبيروني"
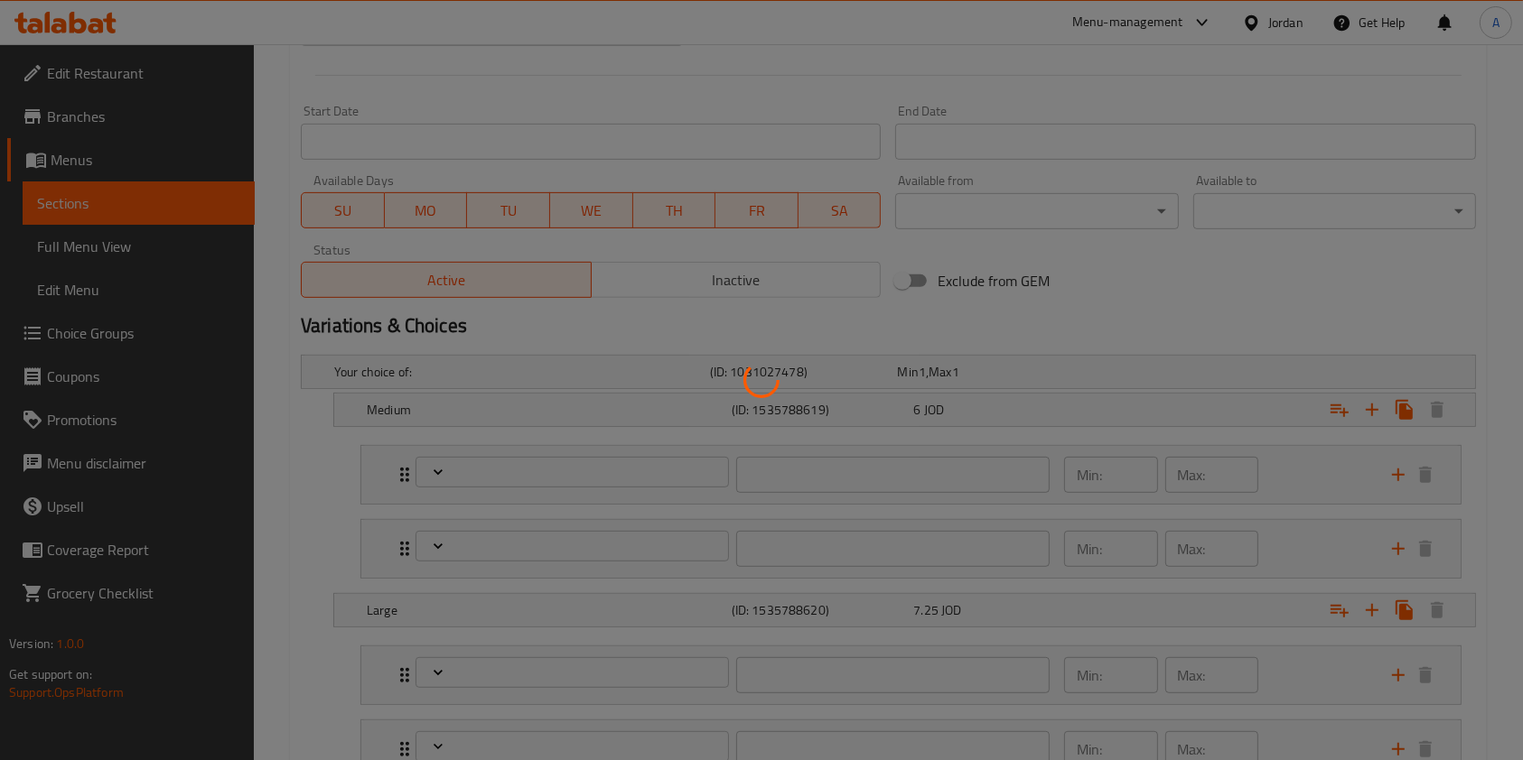
type input "0"
type input "1"
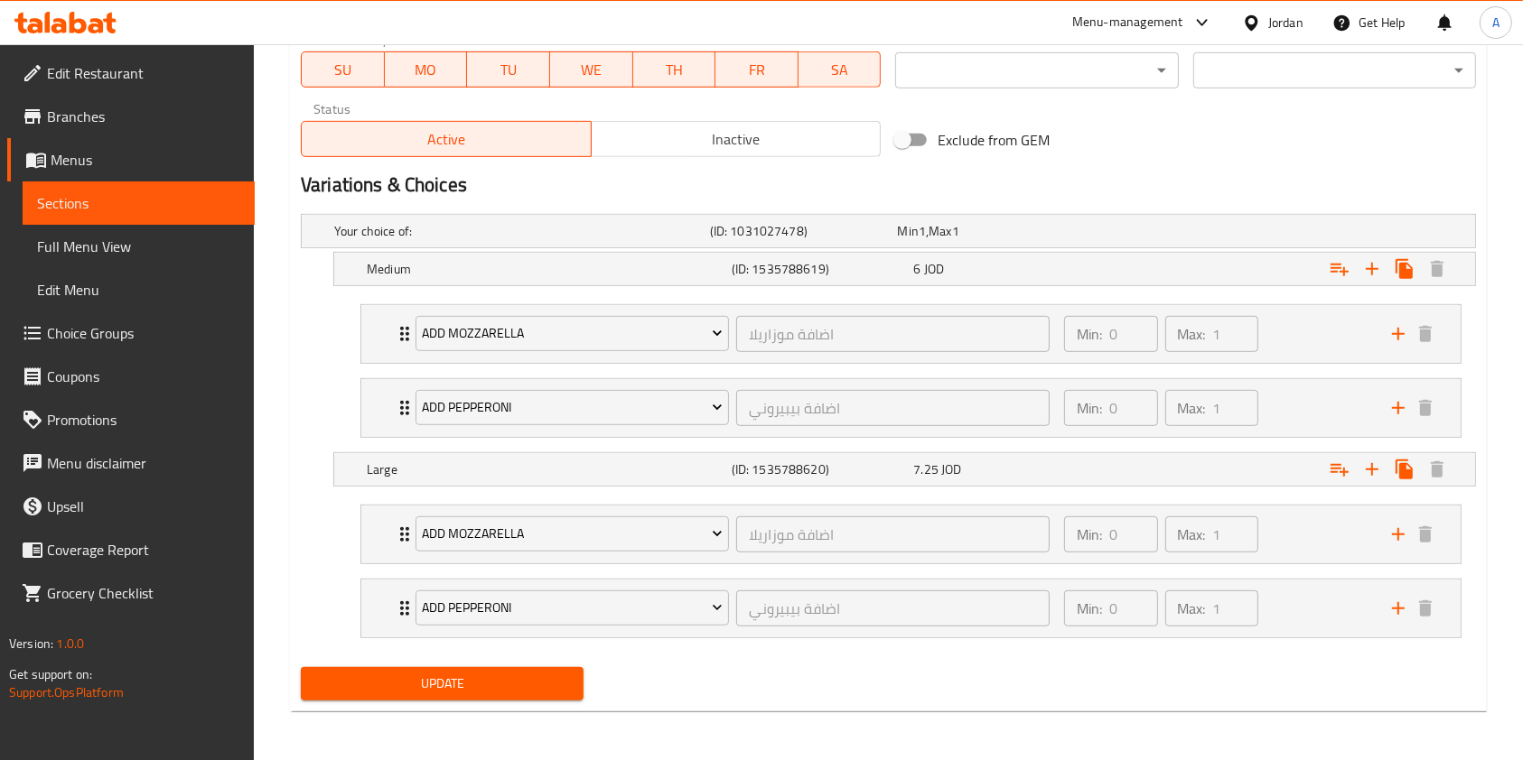
click at [723, 149] on span "Inactive" at bounding box center [736, 139] width 275 height 26
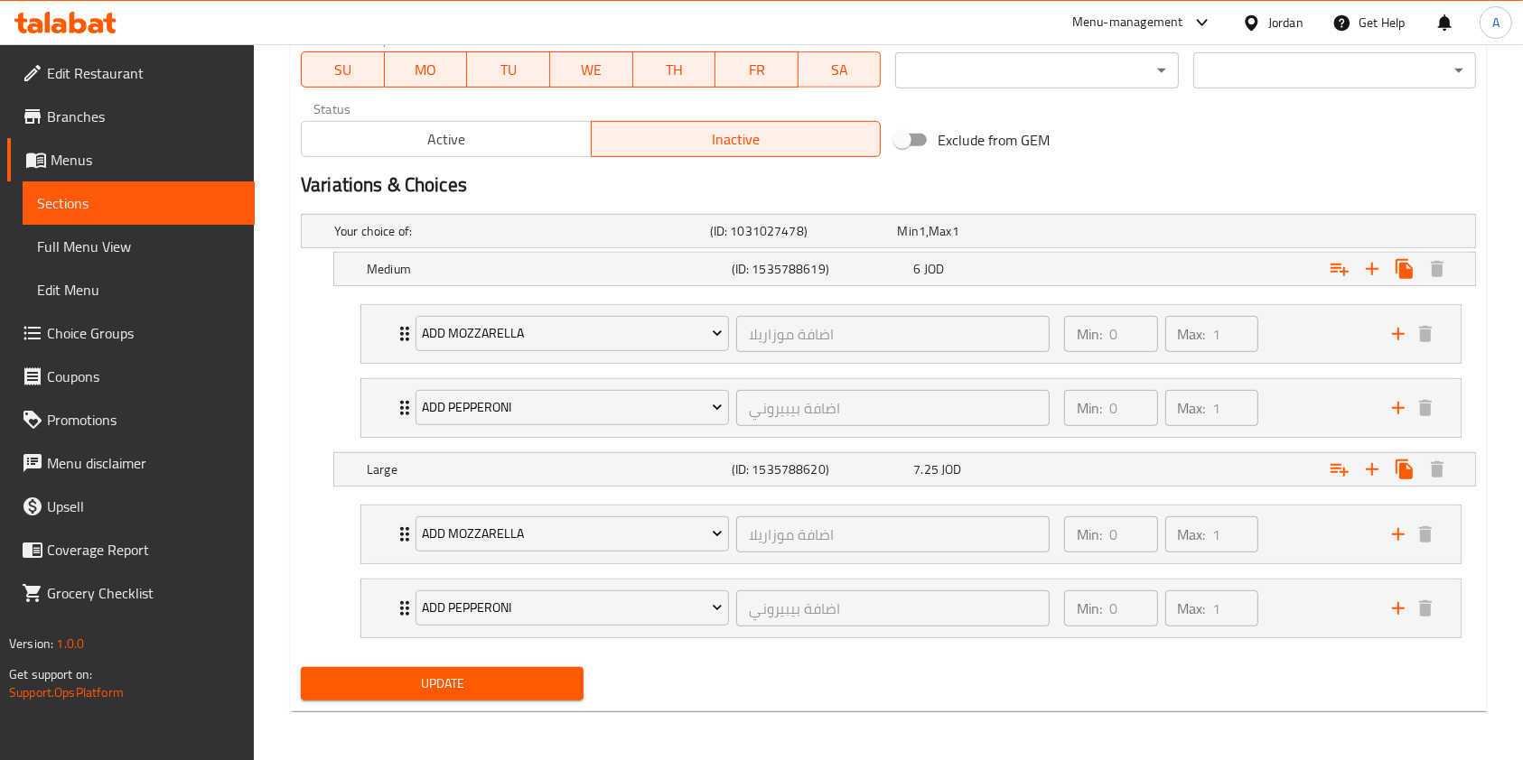
click at [489, 685] on span "Update" at bounding box center [442, 684] width 254 height 23
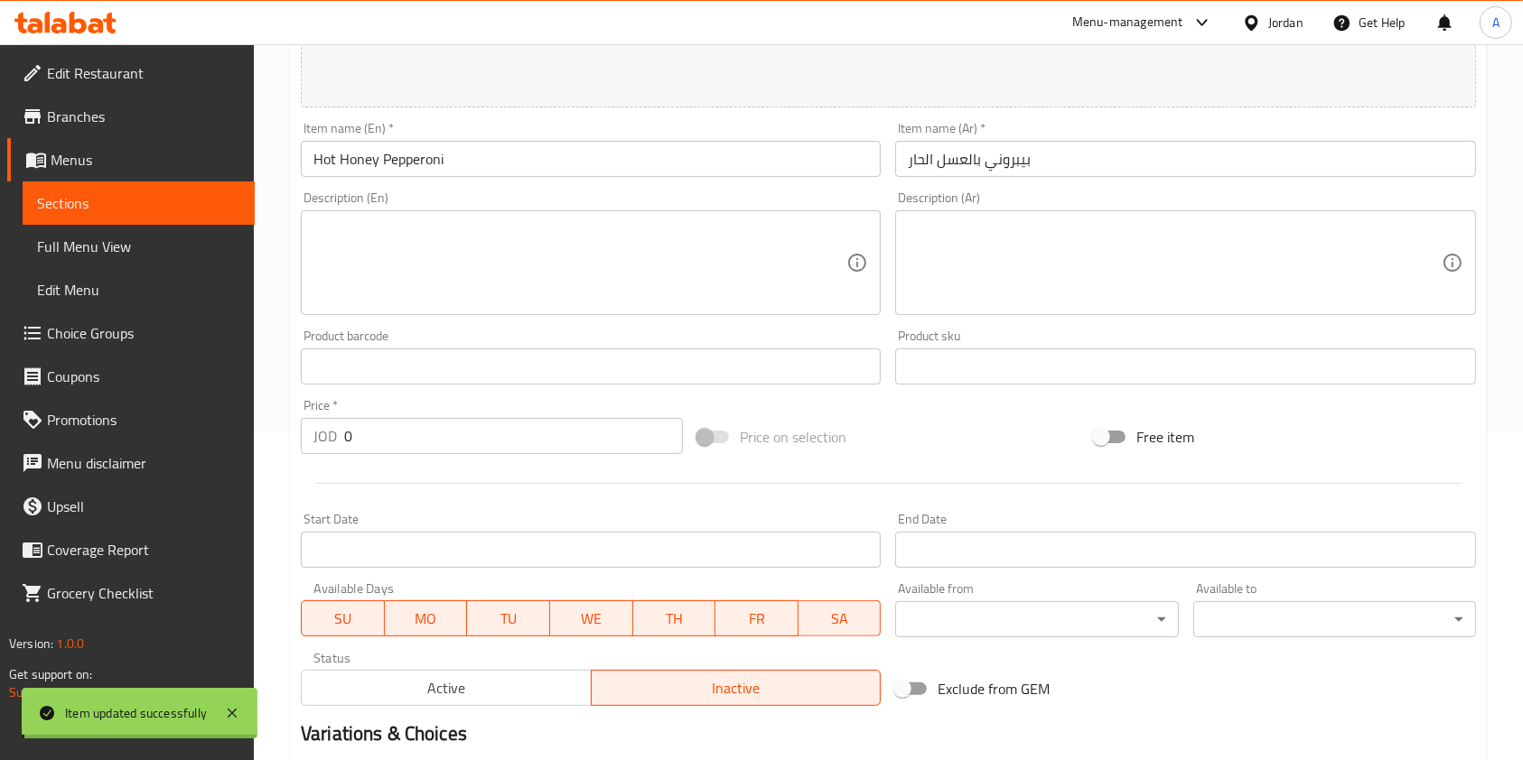
scroll to position [0, 0]
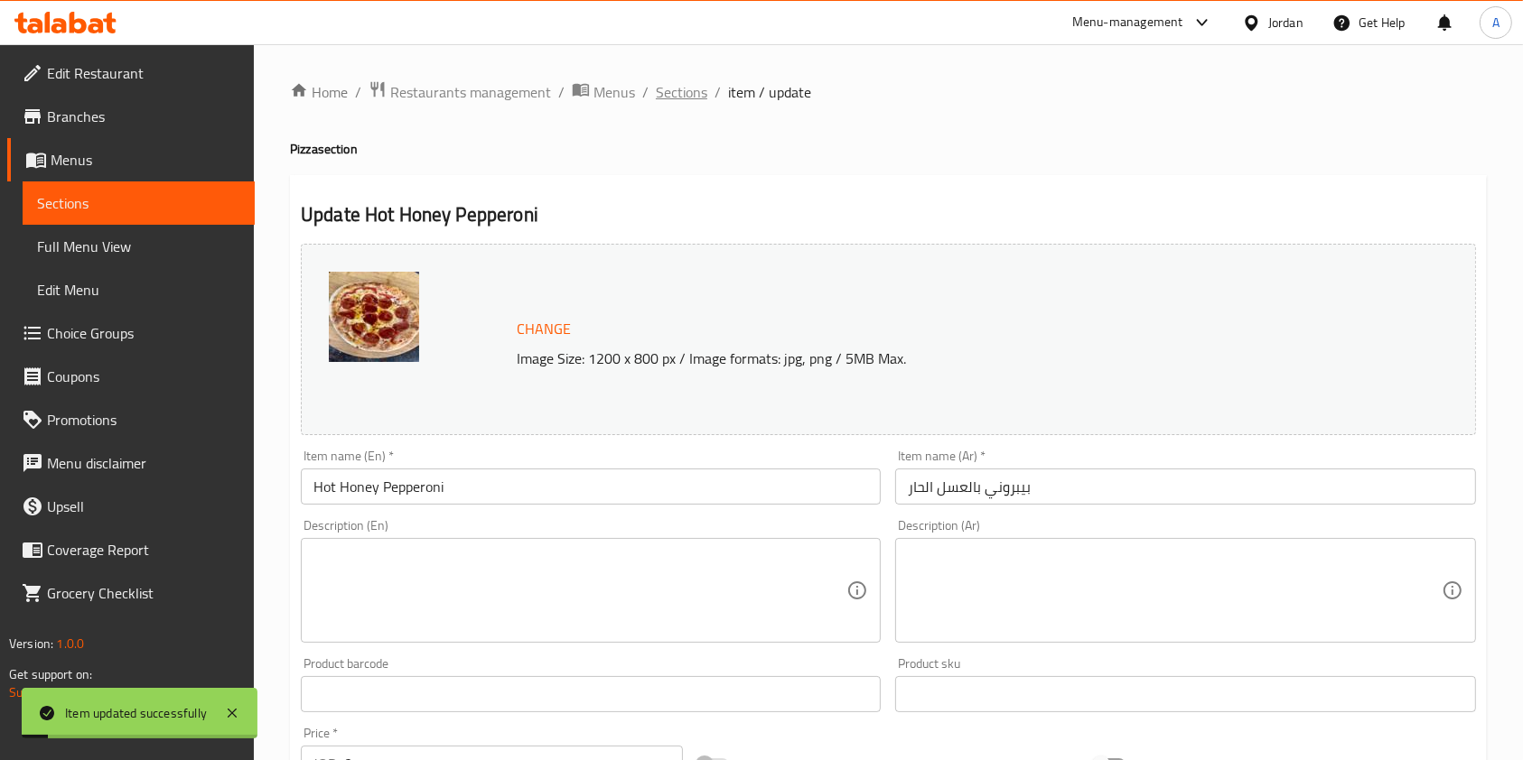
click at [690, 86] on span "Sections" at bounding box center [681, 92] width 51 height 22
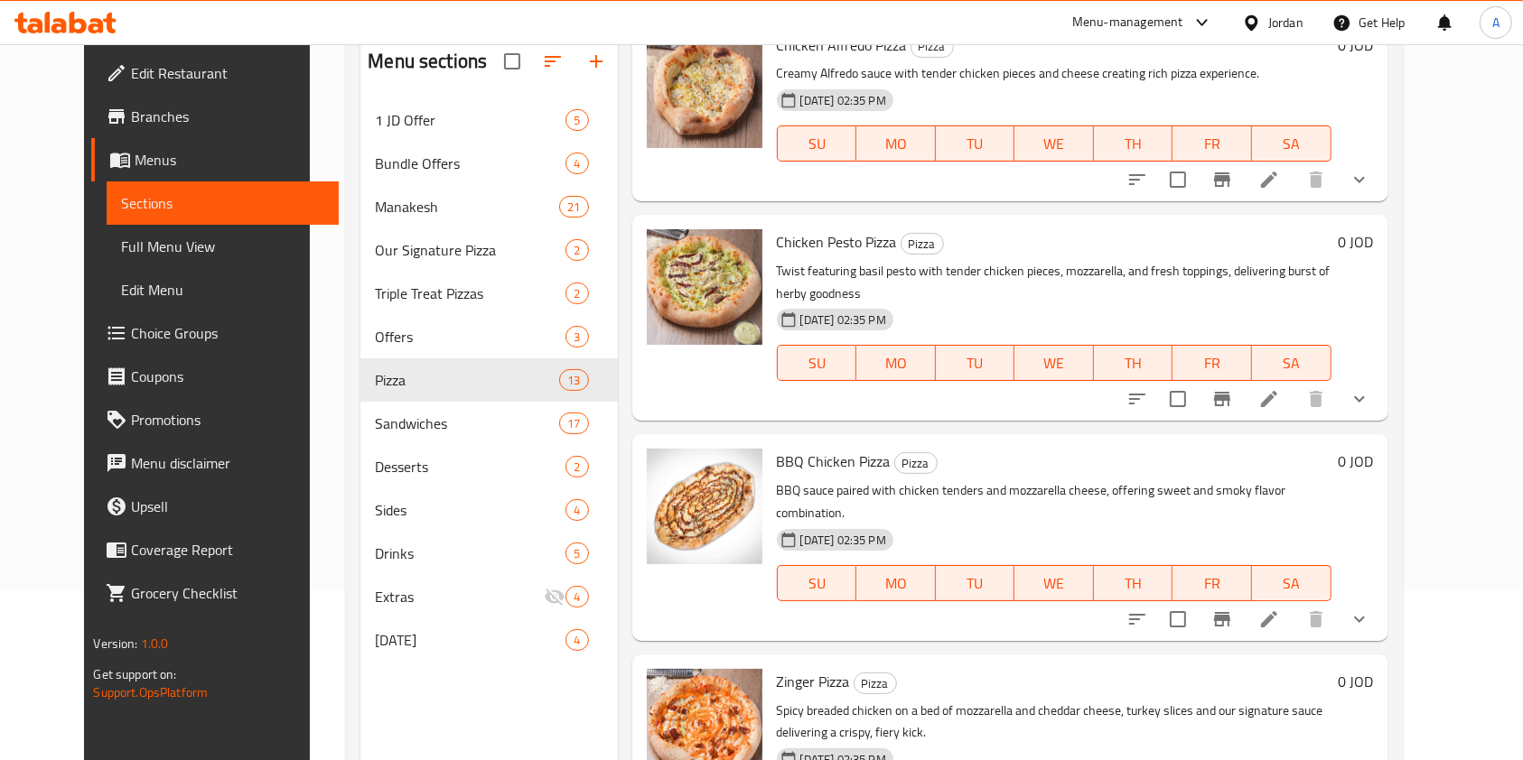
scroll to position [253, 0]
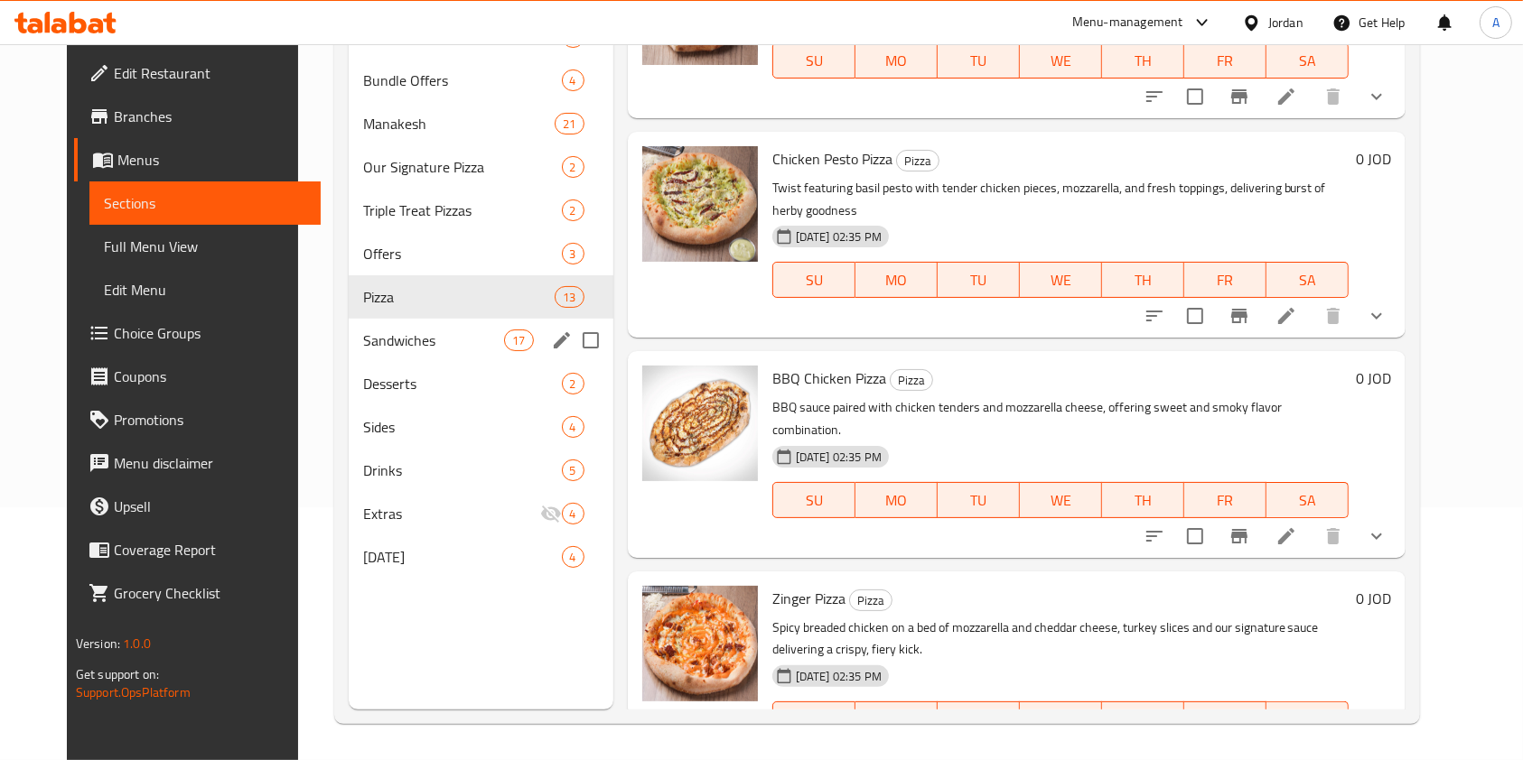
click at [418, 322] on div "Sandwiches 17" at bounding box center [481, 340] width 264 height 43
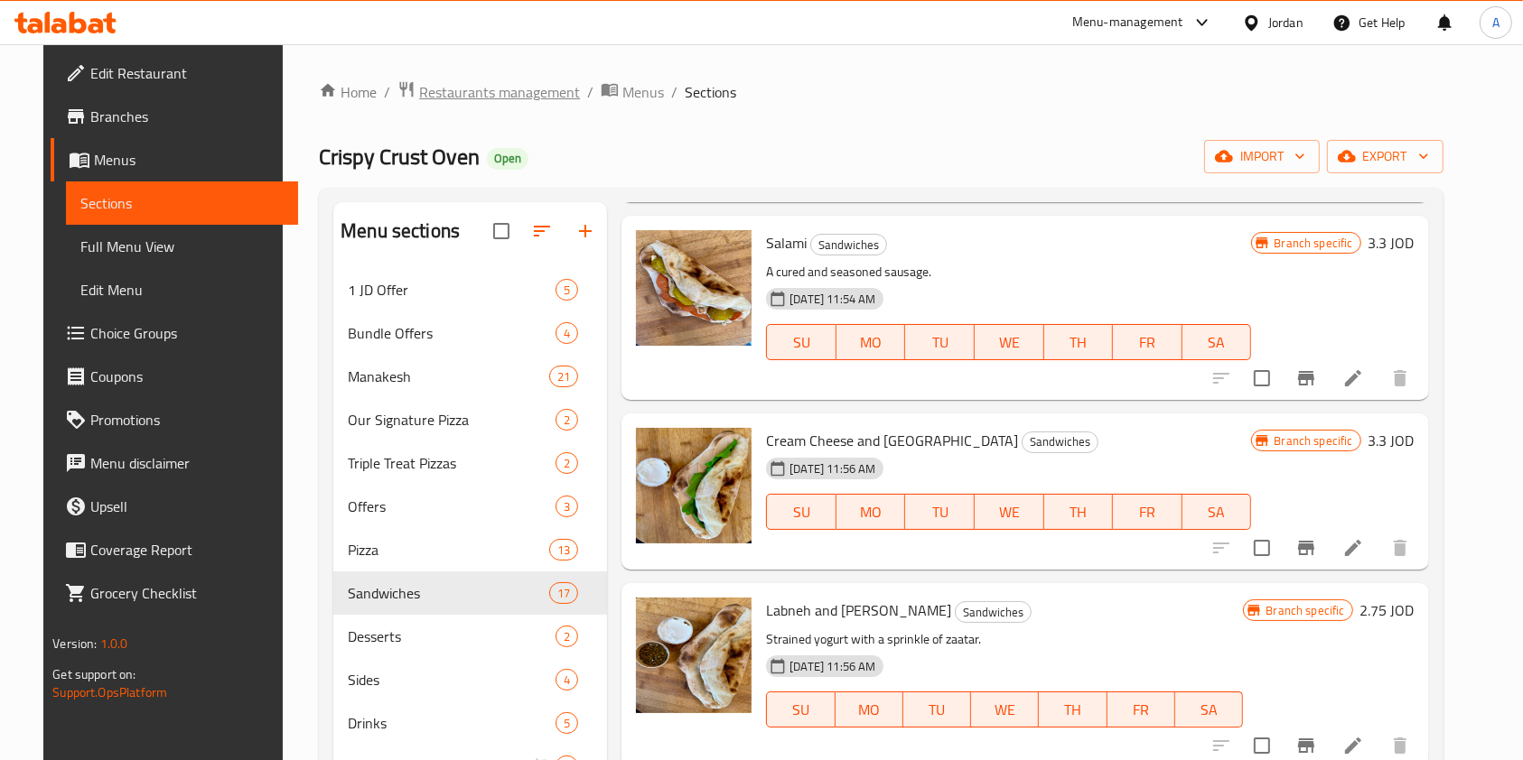
click at [471, 82] on span "Restaurants management" at bounding box center [499, 92] width 161 height 22
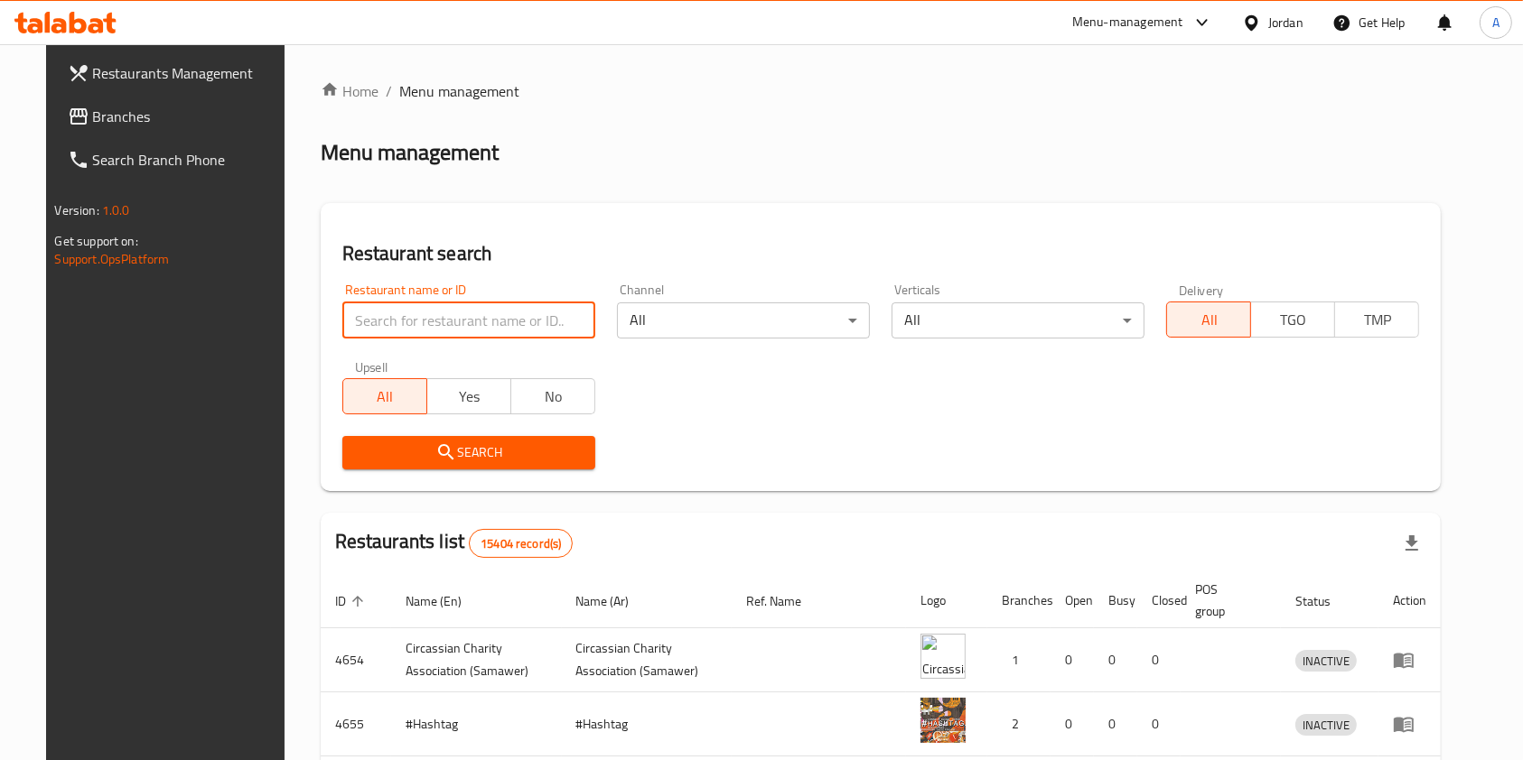
click at [437, 314] on input "search" at bounding box center [468, 321] width 253 height 36
type input "ئ"
type input "zonk sh"
click button "Search" at bounding box center [468, 452] width 253 height 33
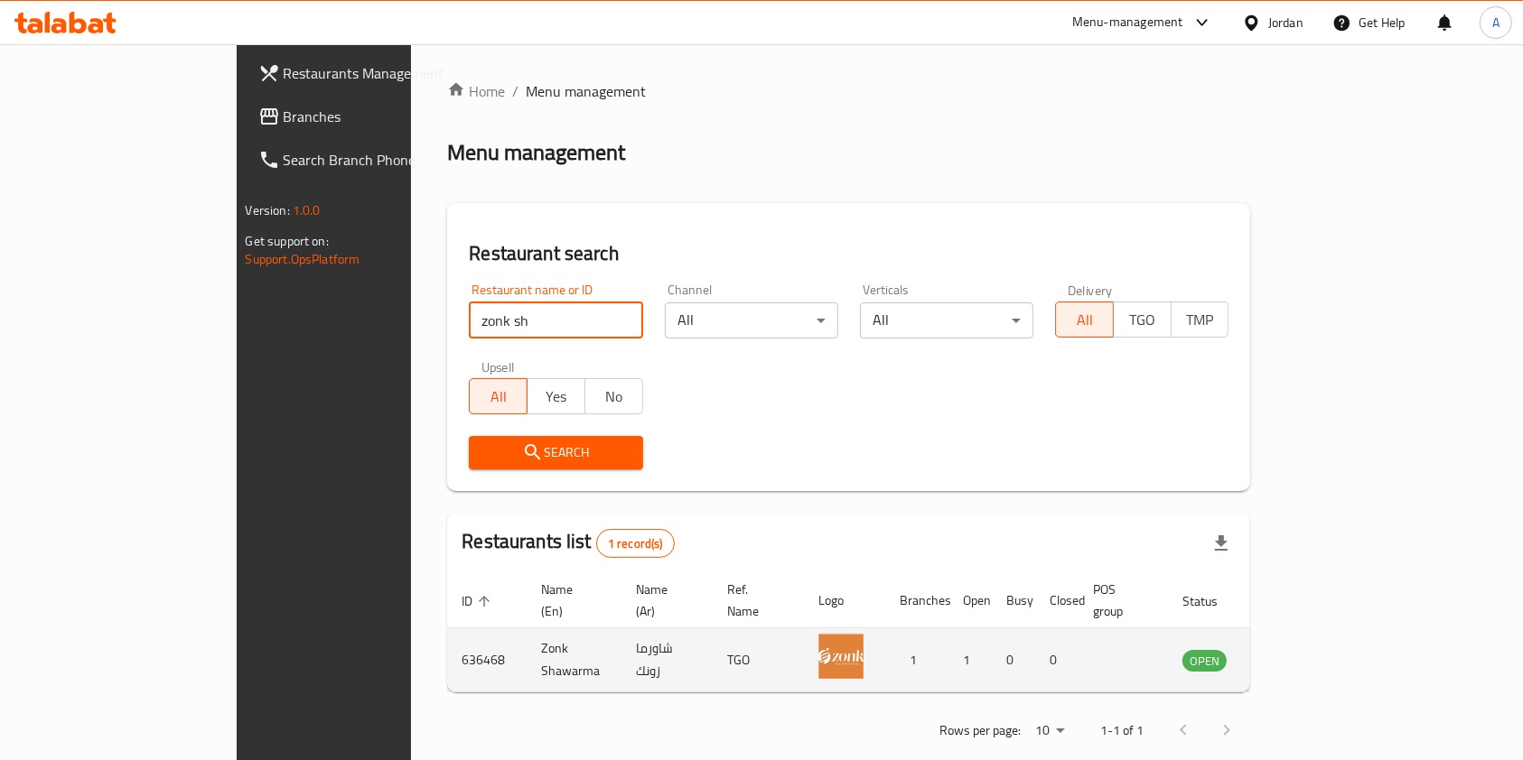
click at [1299, 650] on icon "enhanced table" at bounding box center [1288, 660] width 22 height 22
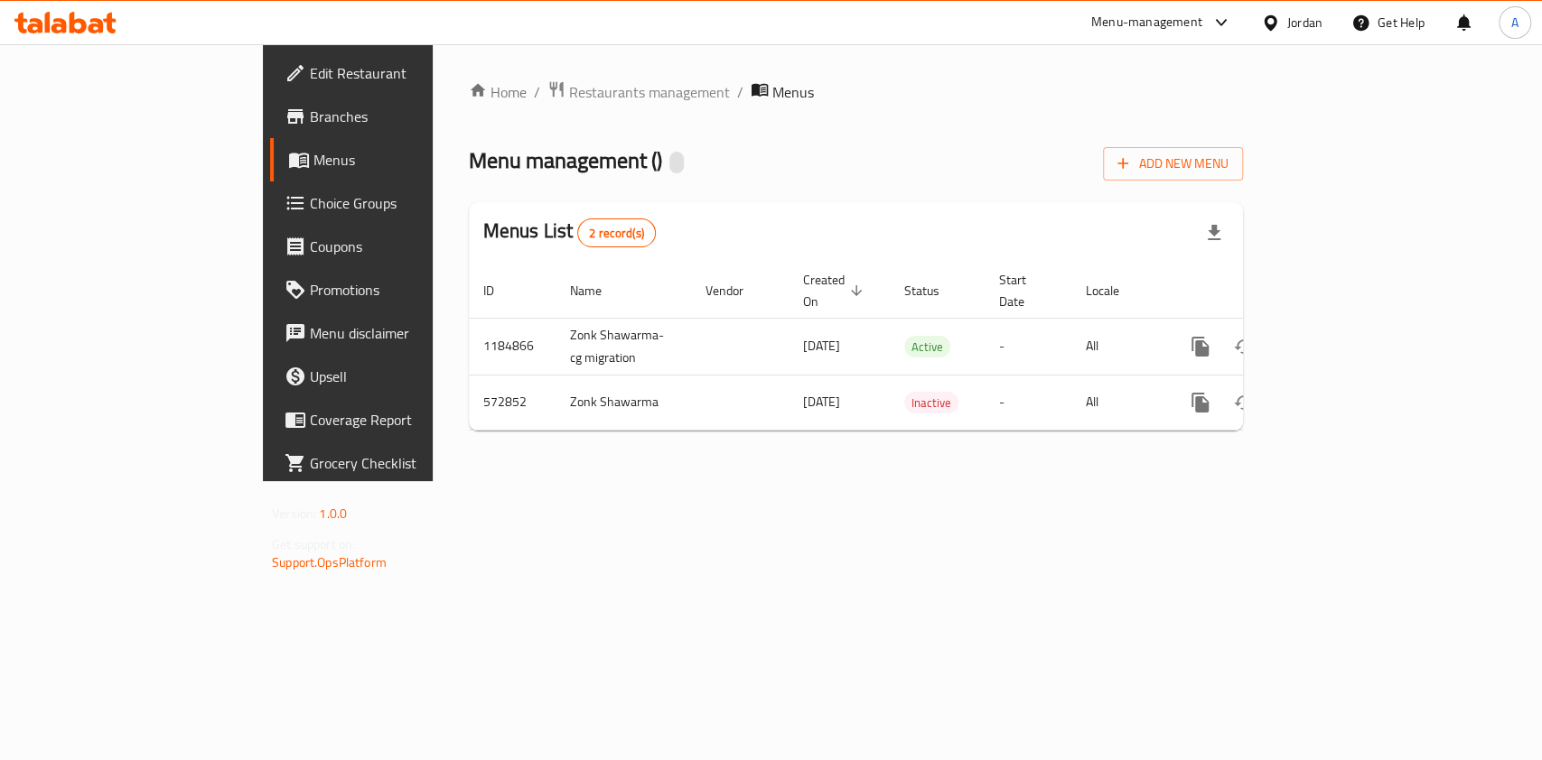
click at [1110, 30] on div "Menu-management" at bounding box center [1146, 23] width 111 height 22
click at [1040, 123] on div "Agent Campaigns Center" at bounding box center [1044, 122] width 136 height 20
